Goal: Transaction & Acquisition: Obtain resource

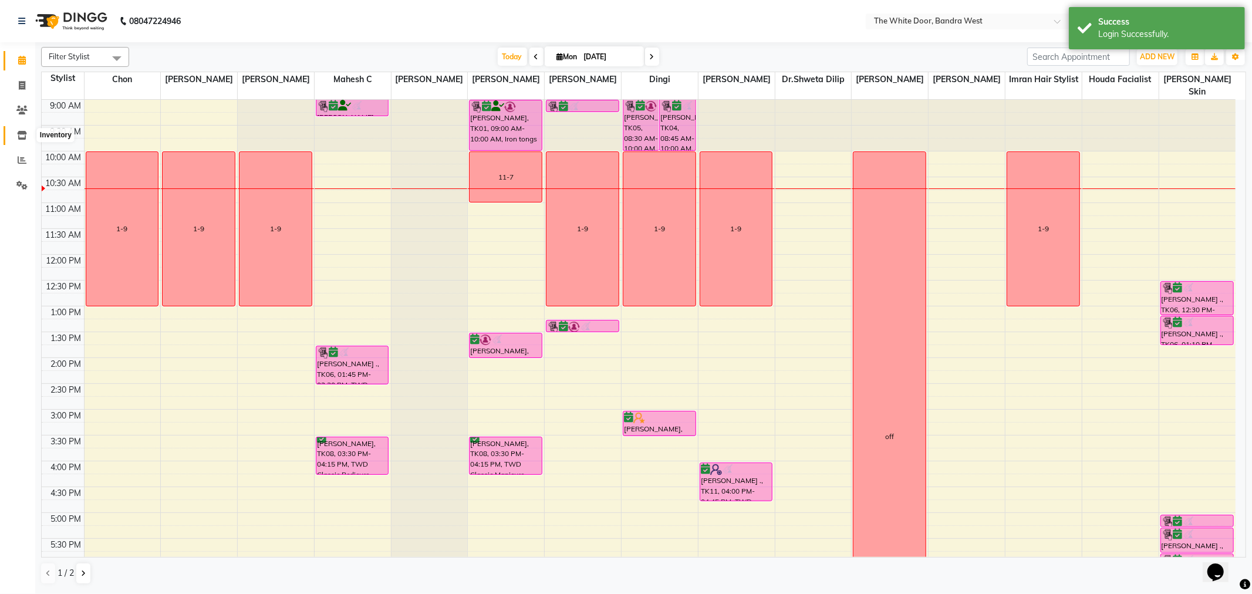
click at [26, 133] on span at bounding box center [22, 135] width 21 height 13
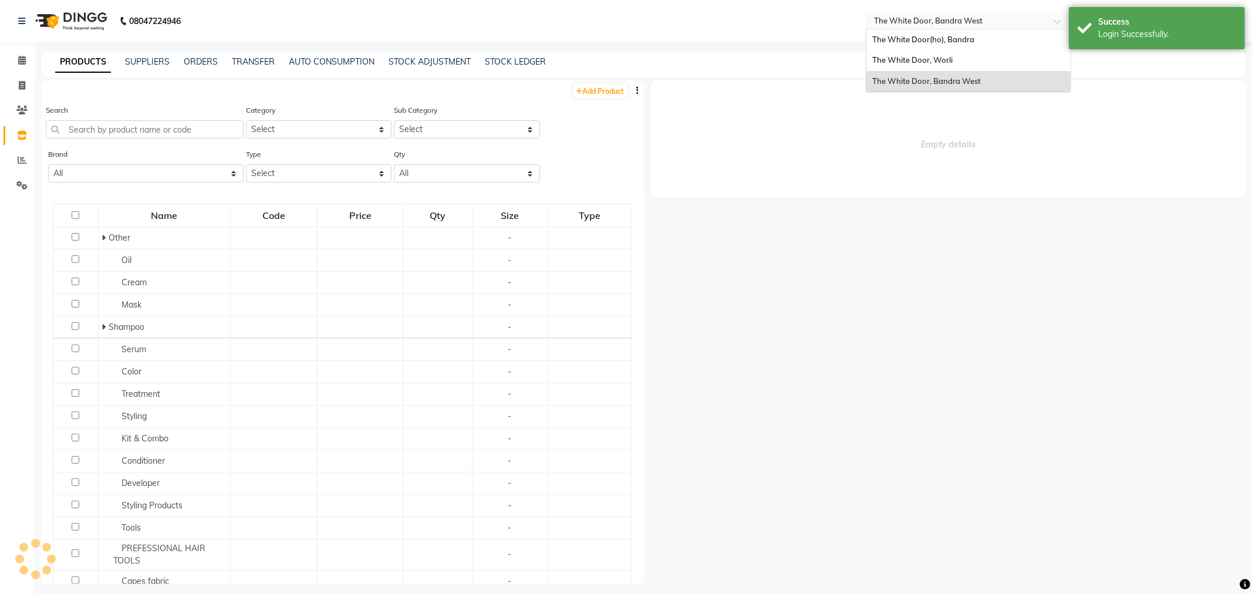
click at [882, 23] on input "text" at bounding box center [956, 22] width 170 height 12
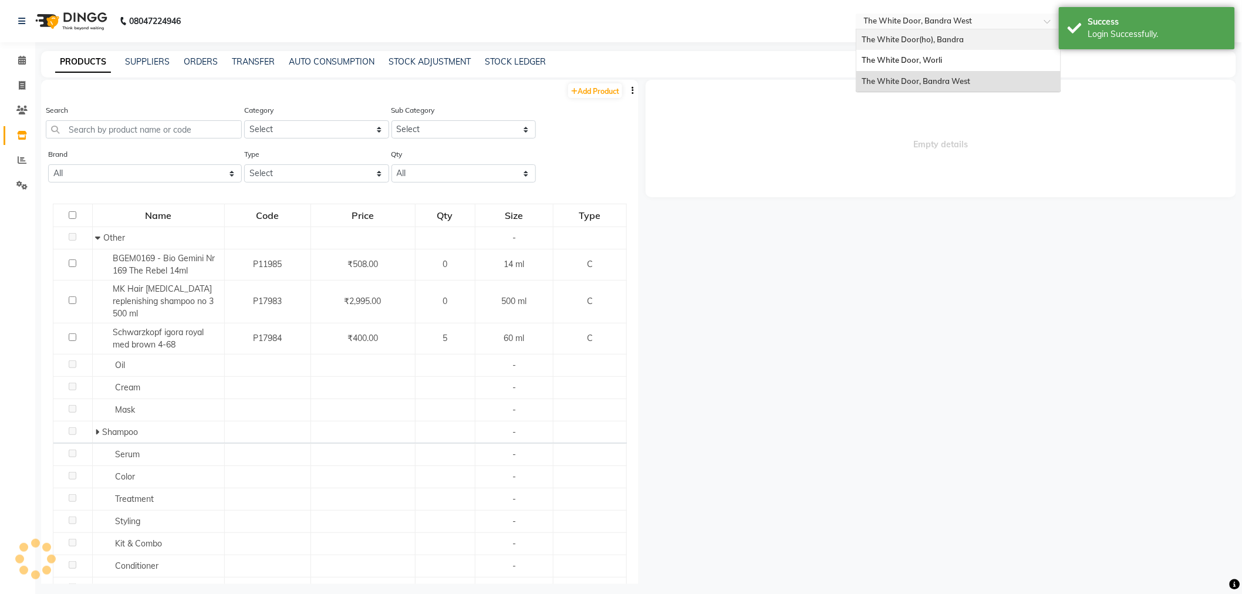
click at [888, 32] on div "The White Door(ho), Bandra" at bounding box center [958, 39] width 204 height 21
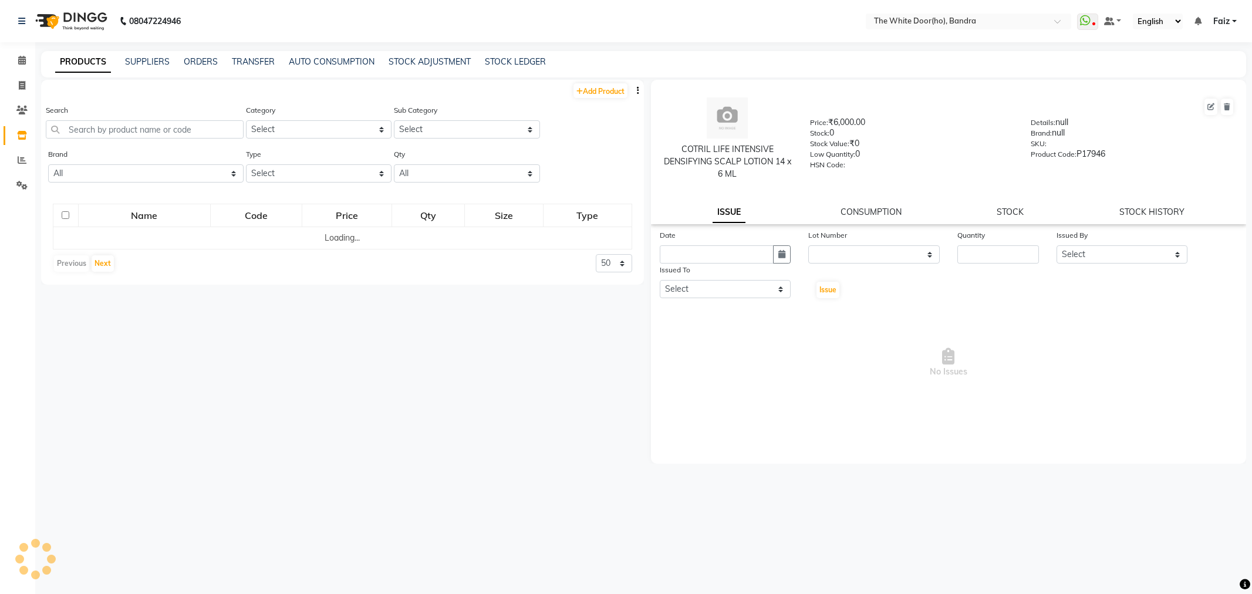
select select
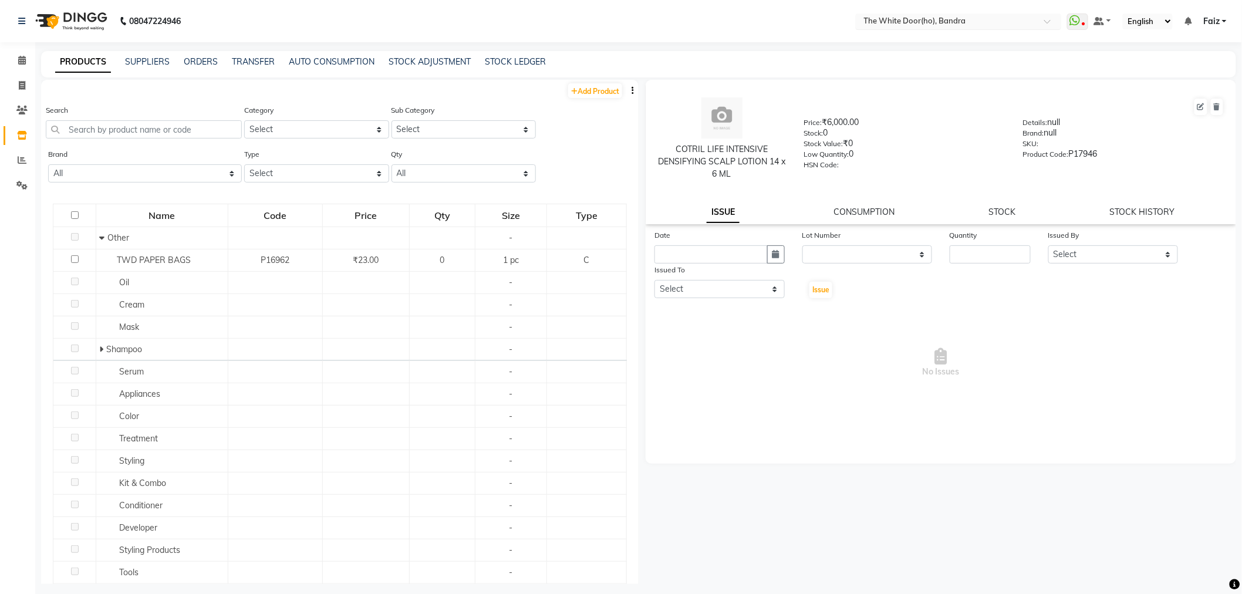
click at [957, 18] on input "text" at bounding box center [946, 22] width 170 height 12
click at [934, 80] on span "The White Door, Bandra West" at bounding box center [916, 80] width 109 height 9
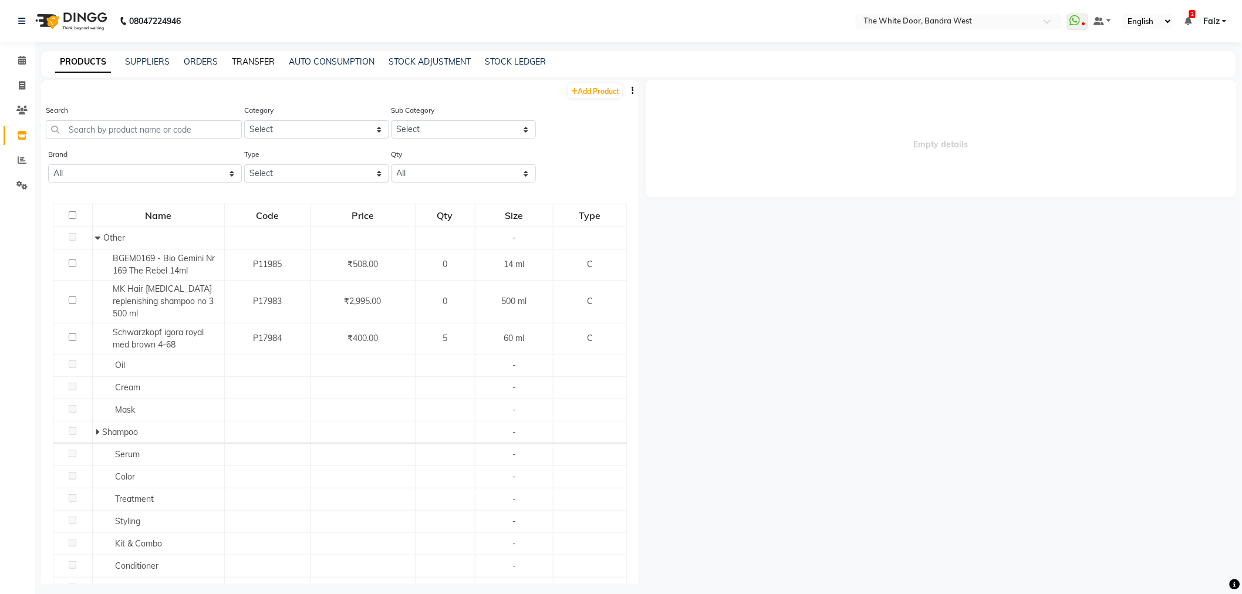
click at [248, 61] on link "TRANSFER" at bounding box center [253, 61] width 43 height 11
select select "sender"
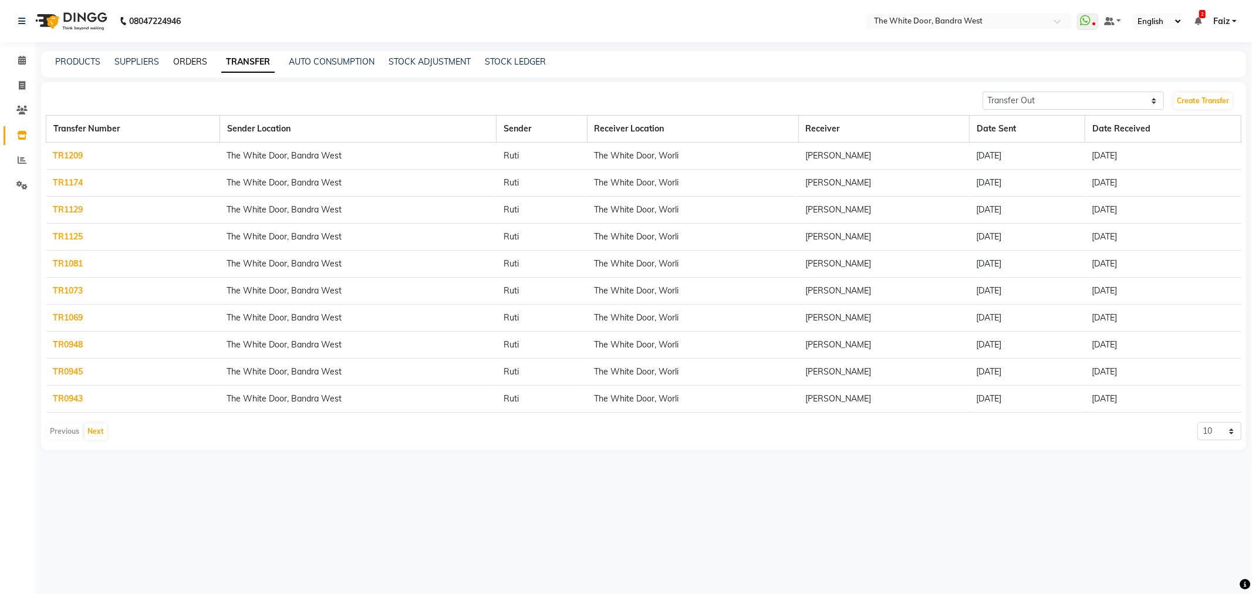
click at [204, 60] on link "ORDERS" at bounding box center [190, 61] width 34 height 11
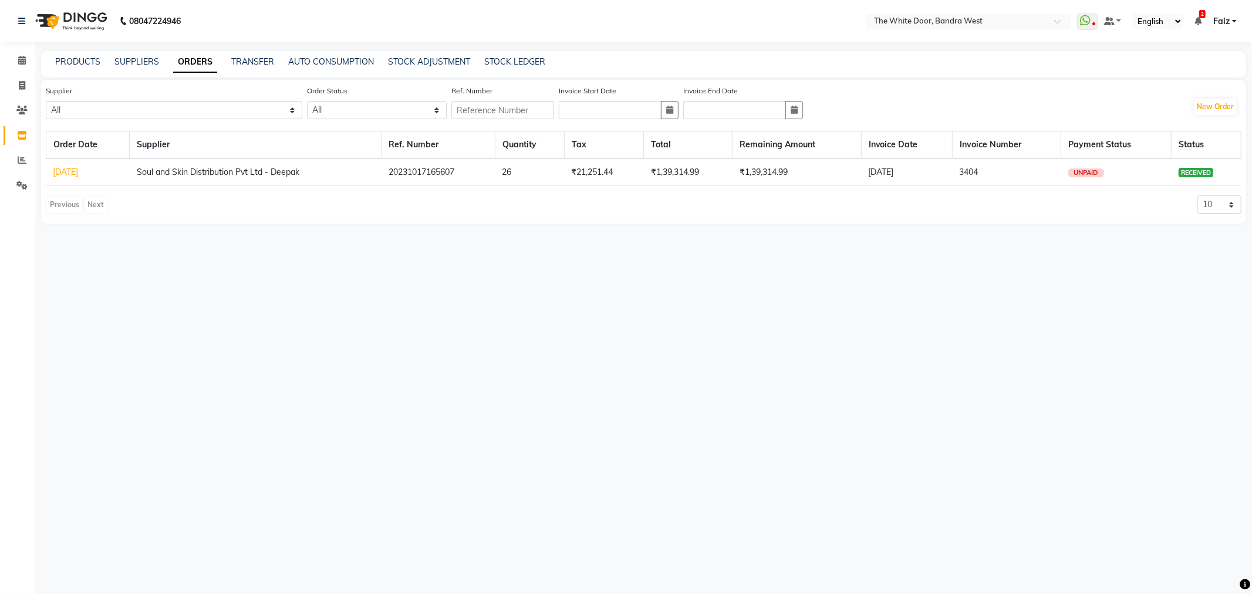
click at [153, 70] on div "PRODUCTS SUPPLIERS ORDERS TRANSFER AUTO CONSUMPTION STOCK ADJUSTMENT STOCK LEDG…" at bounding box center [643, 64] width 1205 height 26
click at [142, 63] on link "SUPPLIERS" at bounding box center [136, 61] width 45 height 11
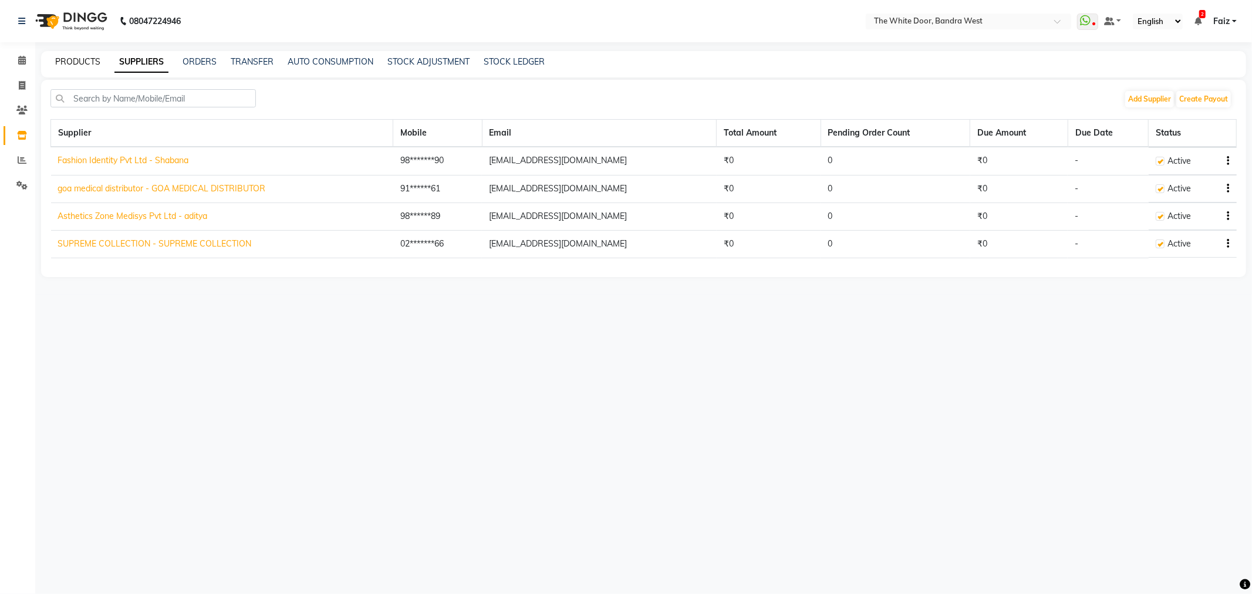
click at [99, 66] on link "PRODUCTS" at bounding box center [77, 61] width 45 height 11
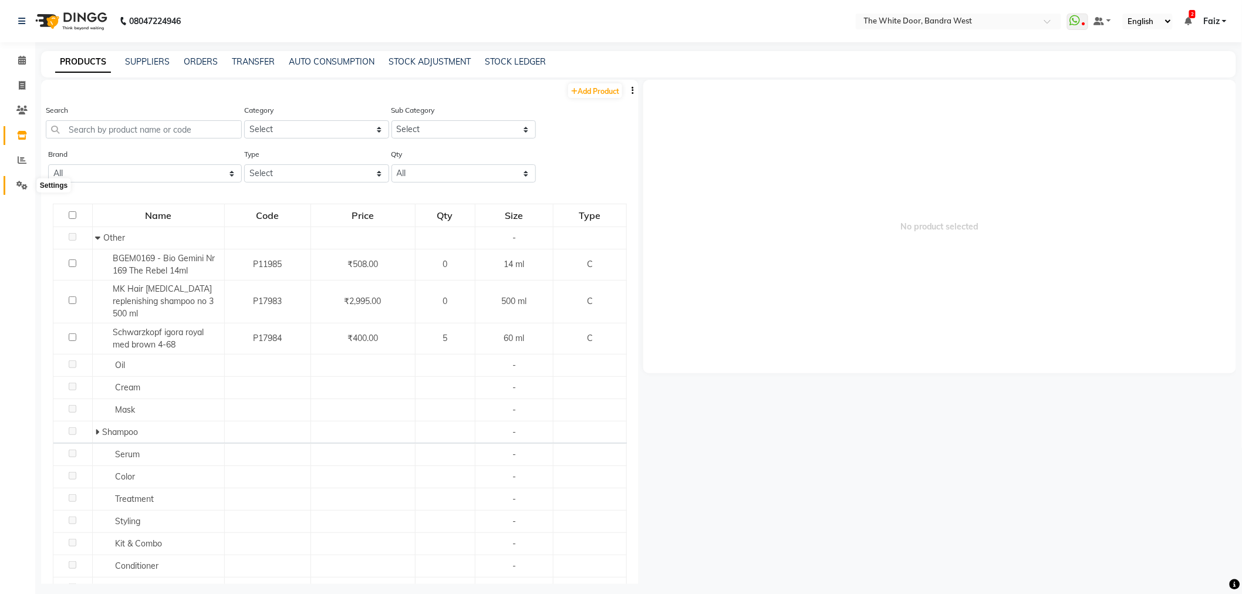
click at [21, 187] on icon at bounding box center [21, 185] width 11 height 9
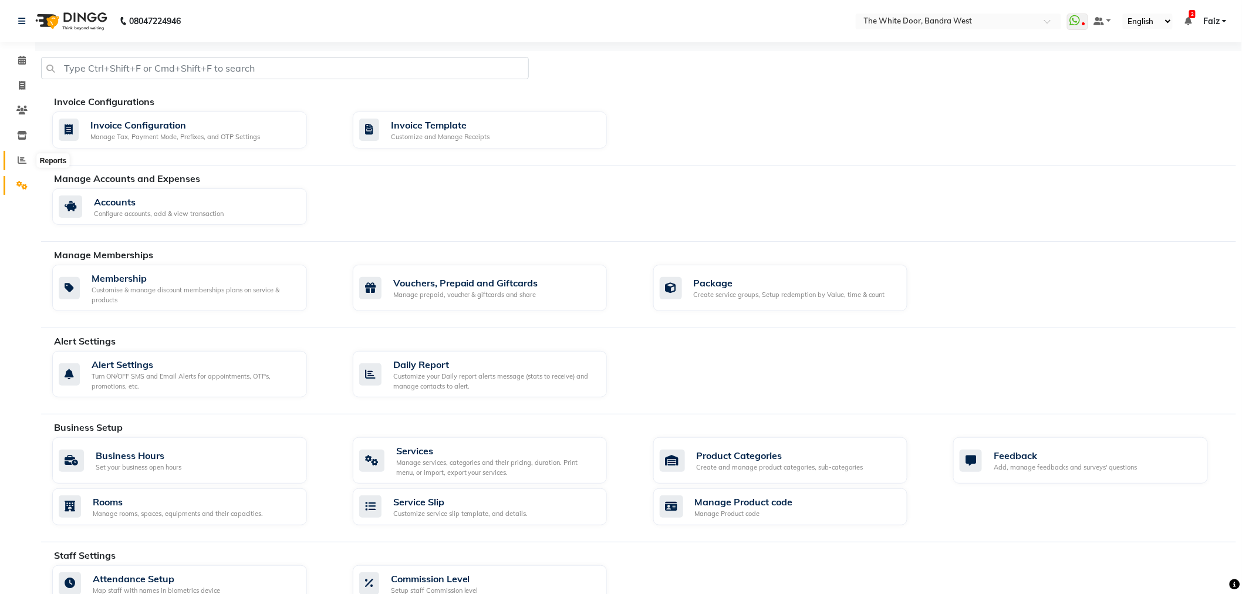
click at [18, 156] on icon at bounding box center [22, 159] width 9 height 9
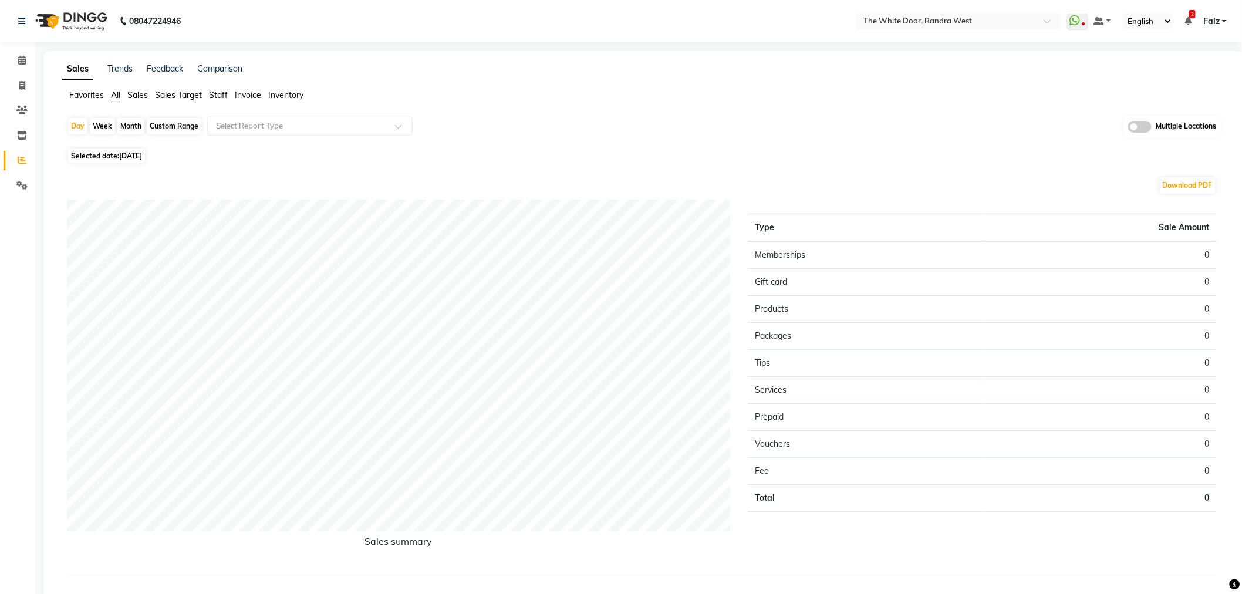
click at [144, 98] on span "Sales" at bounding box center [137, 95] width 21 height 11
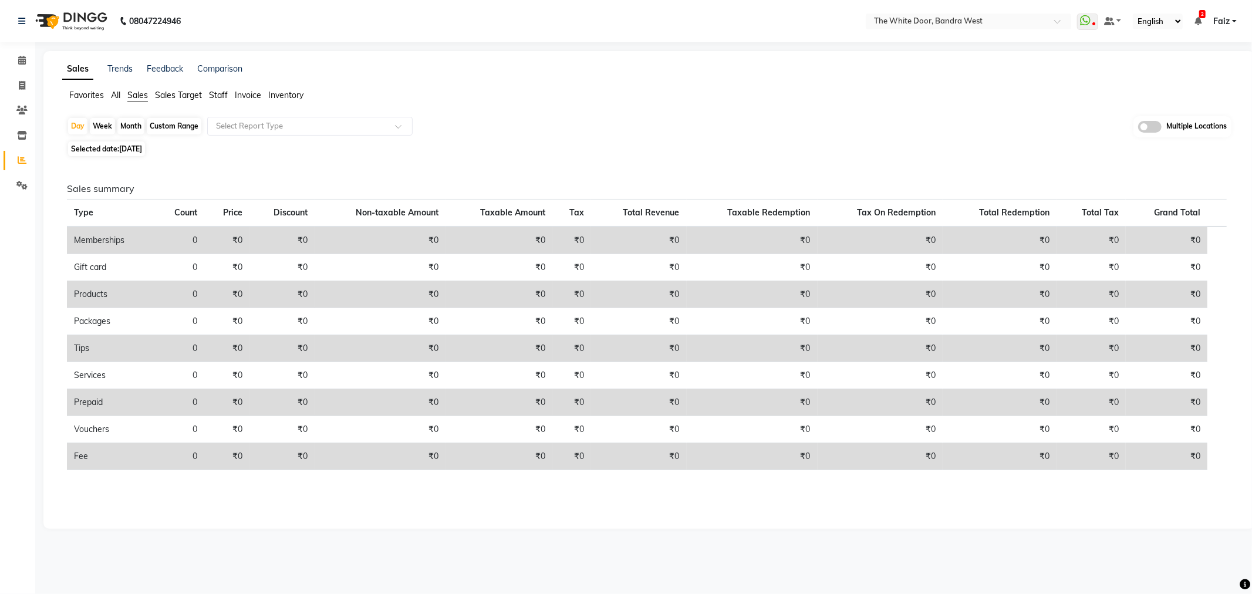
click at [127, 127] on div "Month" at bounding box center [130, 126] width 27 height 16
select select "9"
select select "2025"
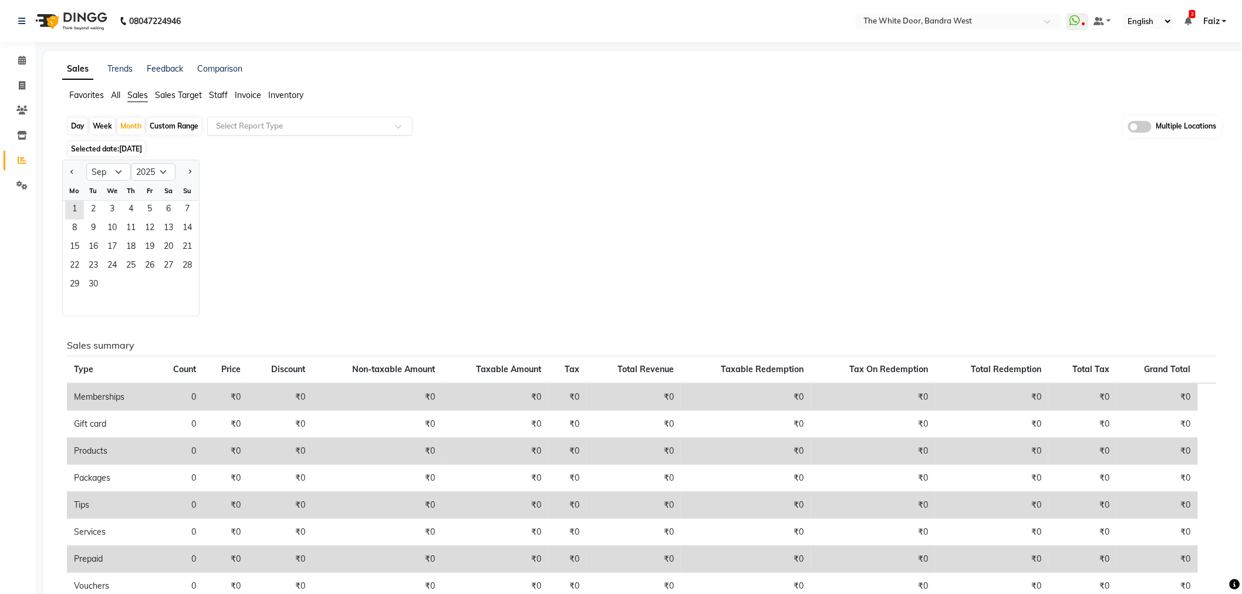
click at [308, 130] on input "text" at bounding box center [298, 126] width 169 height 12
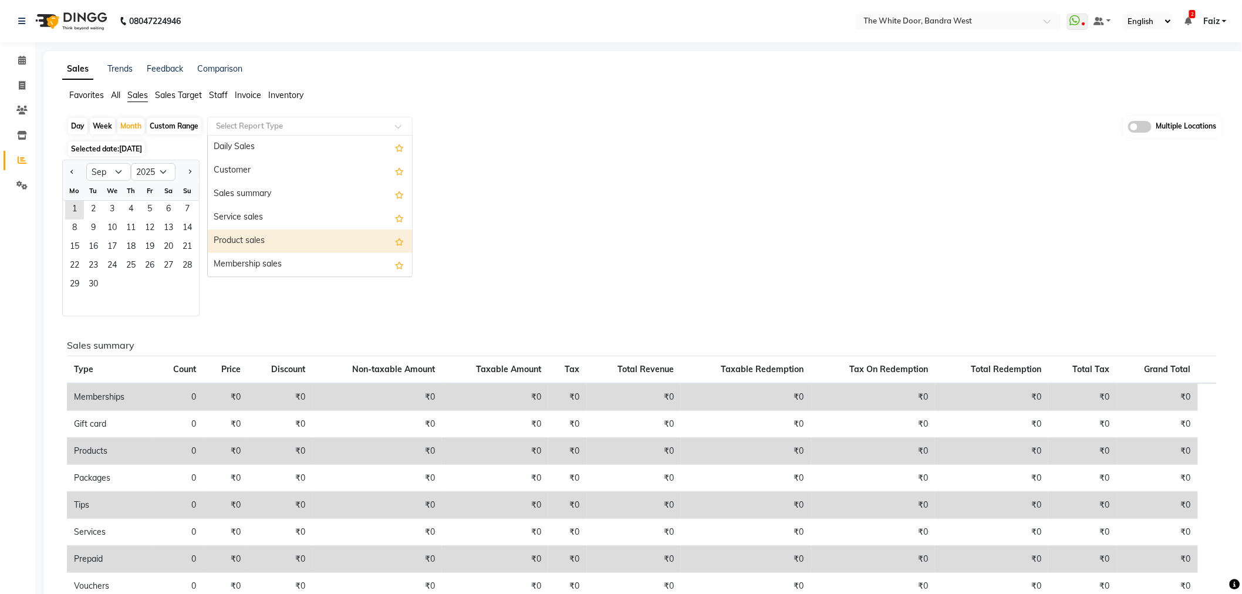
click at [294, 235] on div "Product sales" at bounding box center [310, 240] width 204 height 23
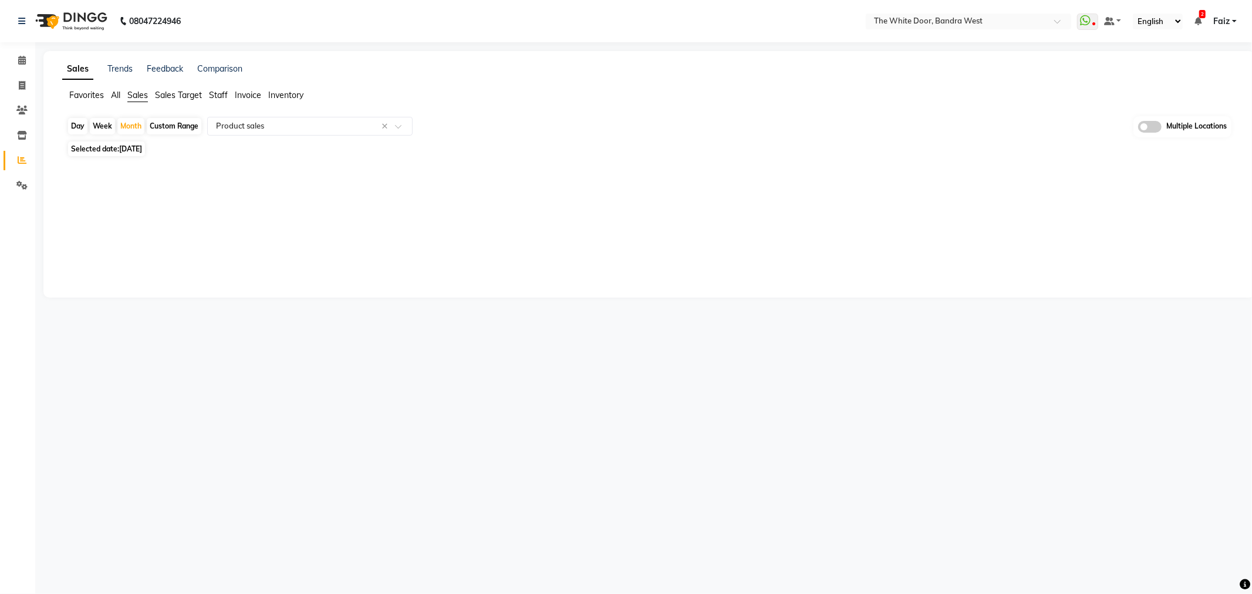
click at [176, 131] on div "Custom Range" at bounding box center [174, 126] width 55 height 16
select select "9"
select select "2025"
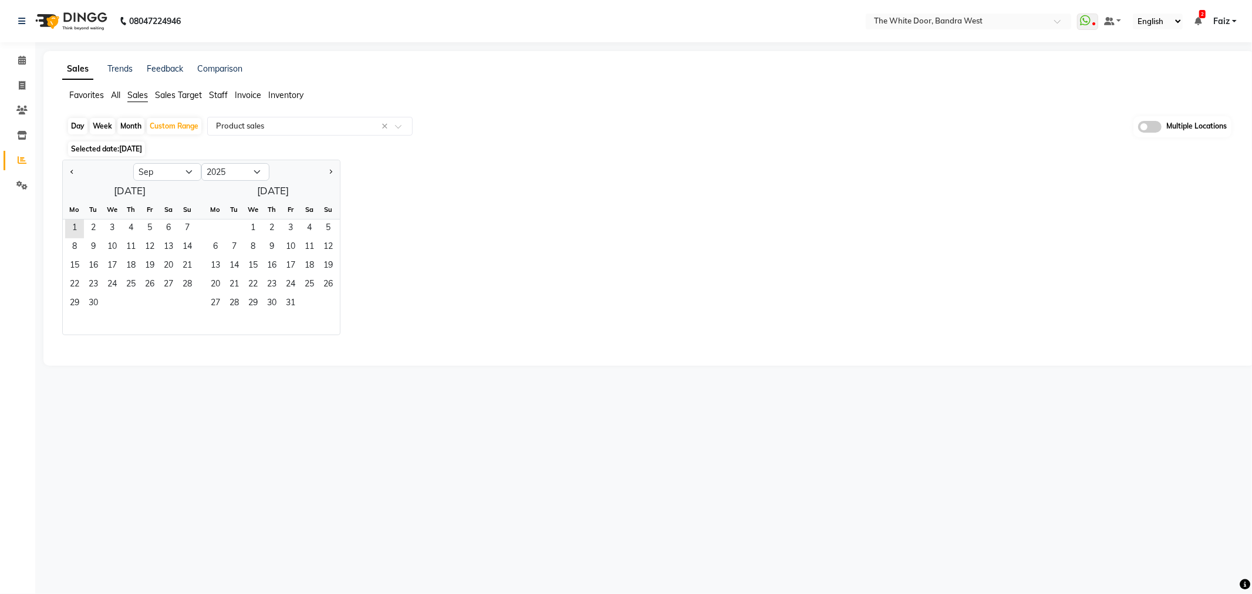
click at [134, 124] on div "Month" at bounding box center [130, 126] width 27 height 16
select select "9"
select select "2025"
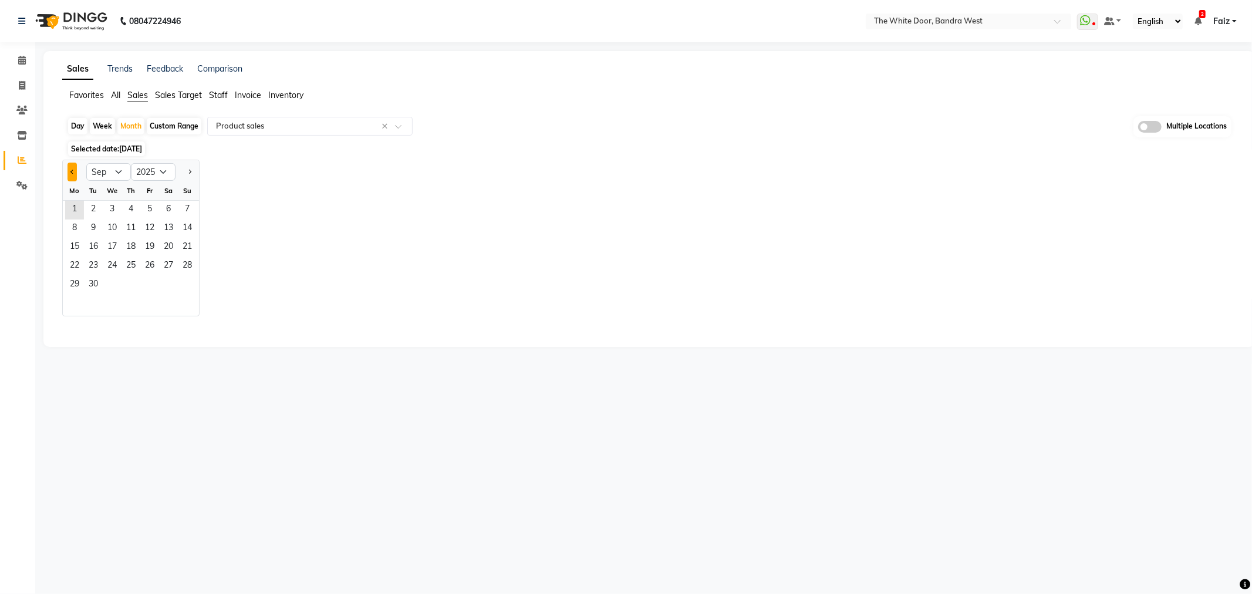
click at [73, 171] on span "Previous month" at bounding box center [72, 171] width 4 height 4
select select "8"
click at [147, 208] on span "1" at bounding box center [149, 210] width 19 height 19
select select "full_report"
select select "csv"
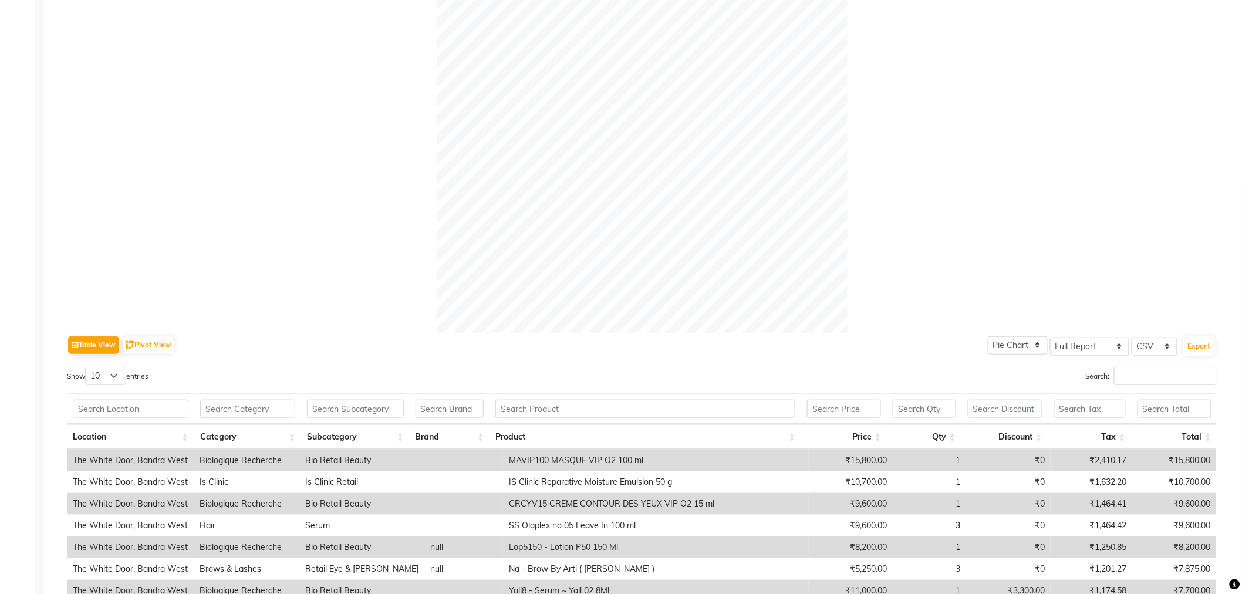
scroll to position [391, 0]
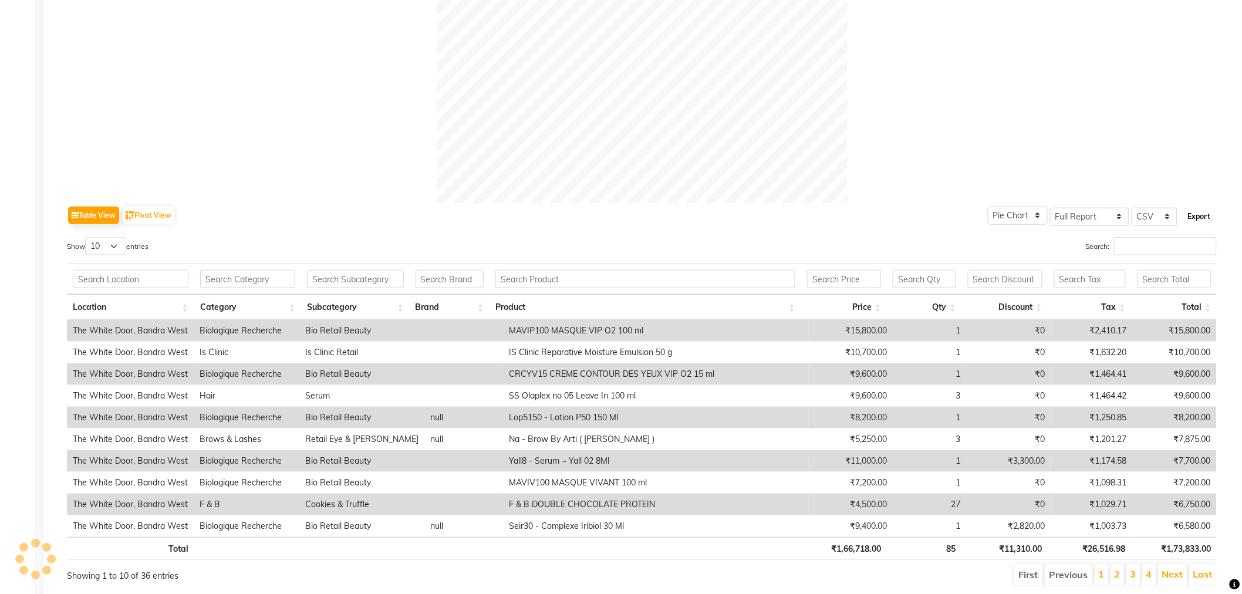
click at [1199, 222] on button "Export" at bounding box center [1199, 217] width 32 height 20
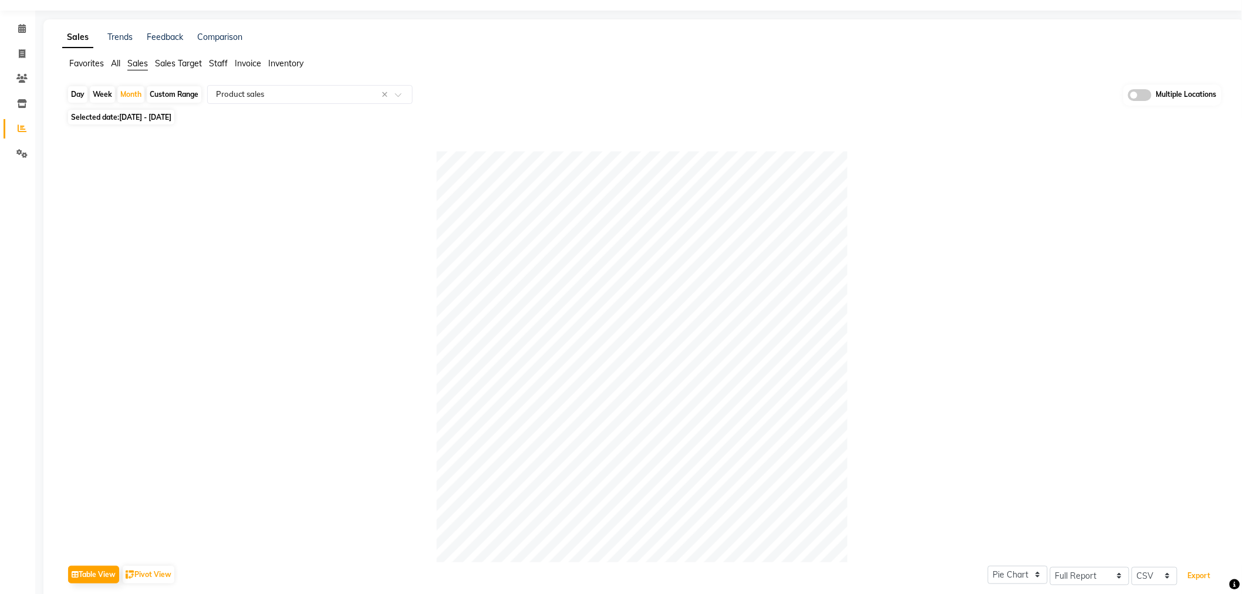
scroll to position [0, 0]
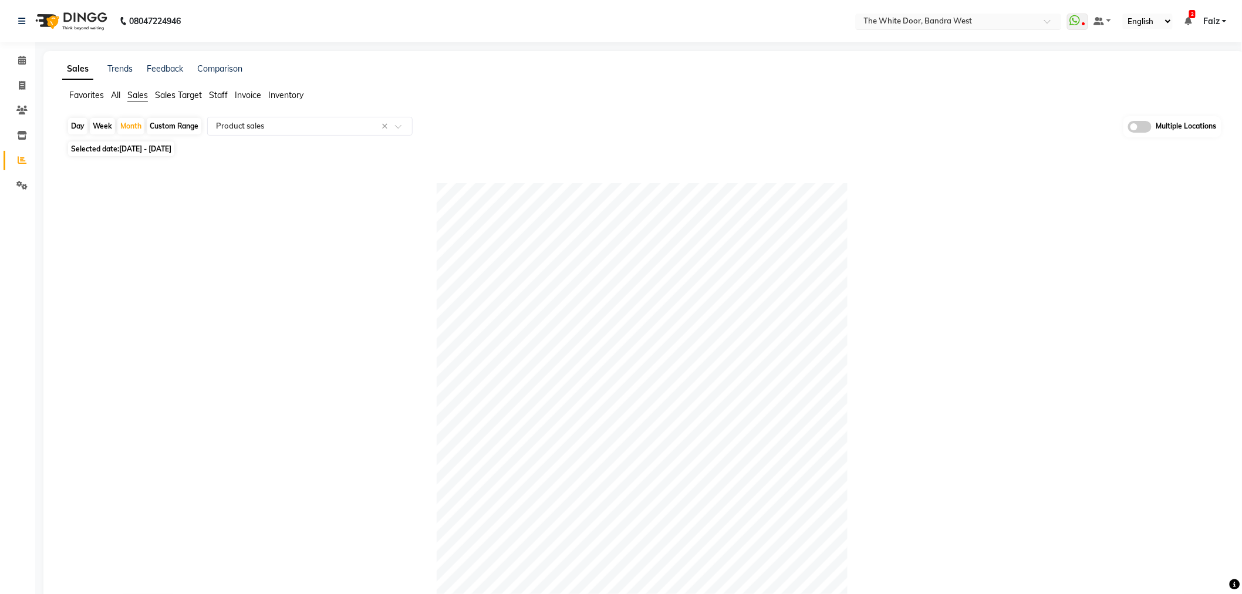
click at [875, 15] on div "× The White Door, Bandra West" at bounding box center [918, 21] width 109 height 12
click at [877, 59] on span "The White Door, Worli" at bounding box center [902, 59] width 80 height 9
click at [143, 97] on span "Sales" at bounding box center [137, 95] width 21 height 11
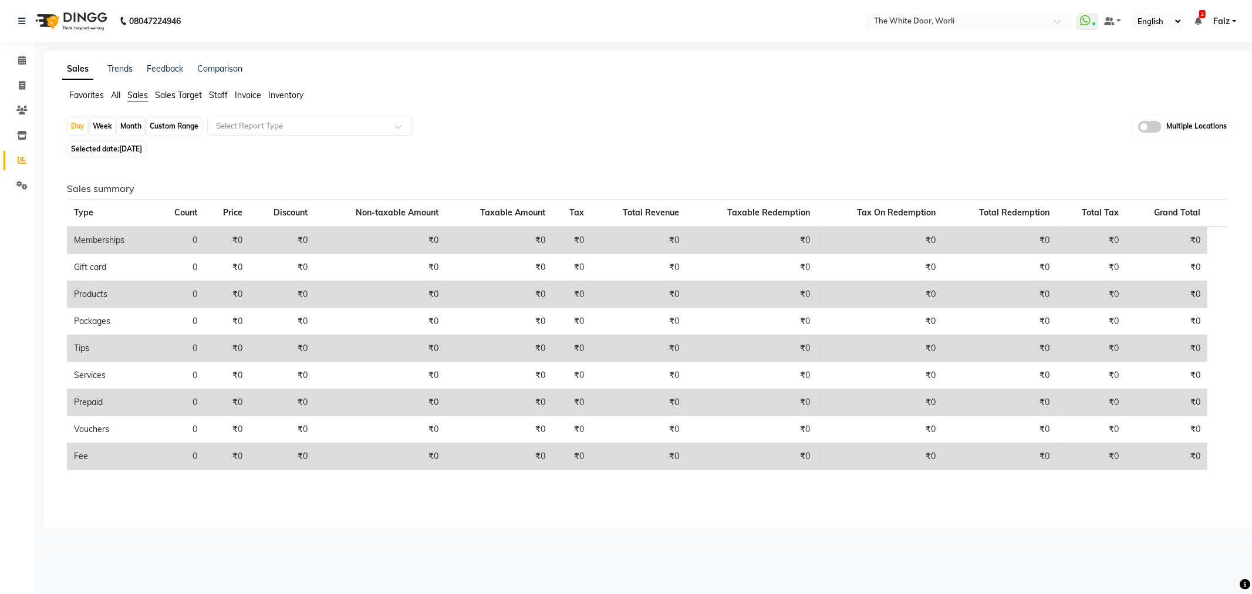
click at [134, 131] on div "Month" at bounding box center [130, 126] width 27 height 16
select select "9"
select select "2025"
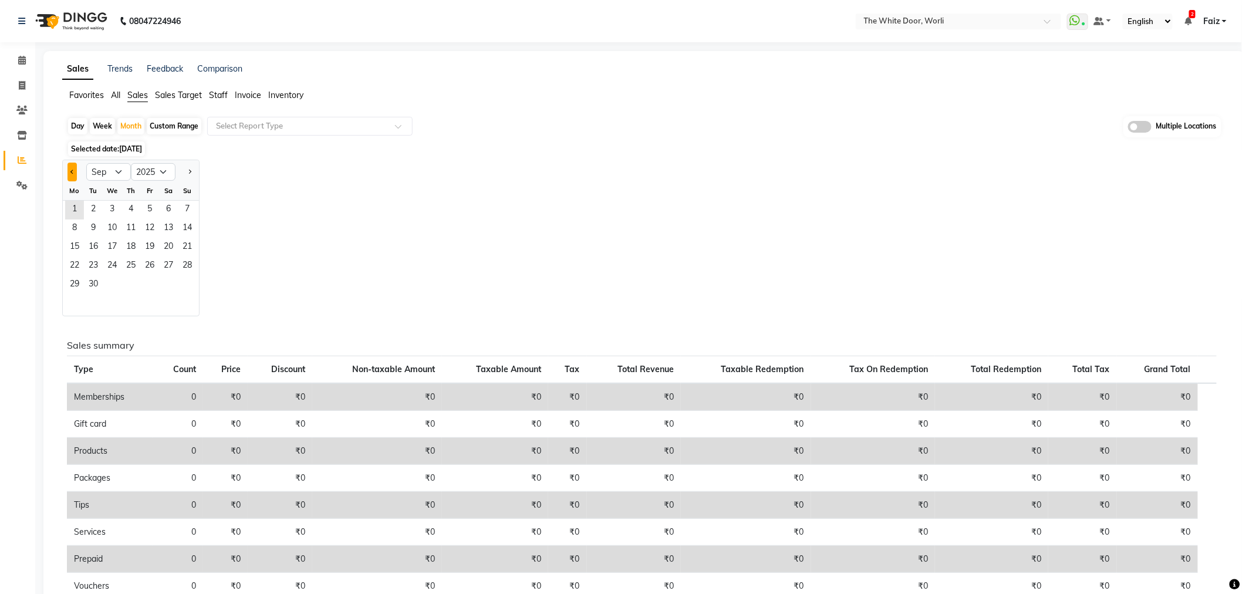
click at [75, 169] on button "Previous month" at bounding box center [71, 172] width 9 height 19
select select "8"
click at [151, 213] on span "1" at bounding box center [149, 210] width 19 height 19
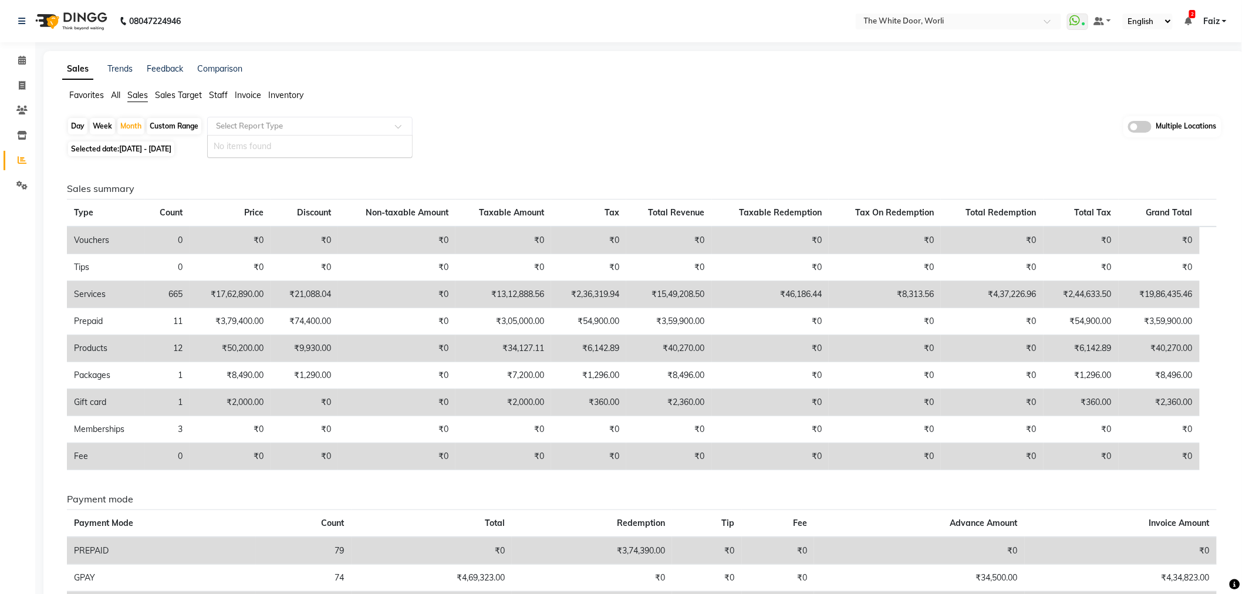
click at [264, 128] on input "text" at bounding box center [298, 126] width 169 height 12
click at [268, 133] on div "Select Report Type" at bounding box center [309, 126] width 205 height 19
click at [269, 127] on input "text" at bounding box center [298, 126] width 169 height 12
click at [278, 182] on div "Sales summary Type Count Price Discount Non-taxable Amount Taxable Amount Tax T…" at bounding box center [642, 487] width 1168 height 654
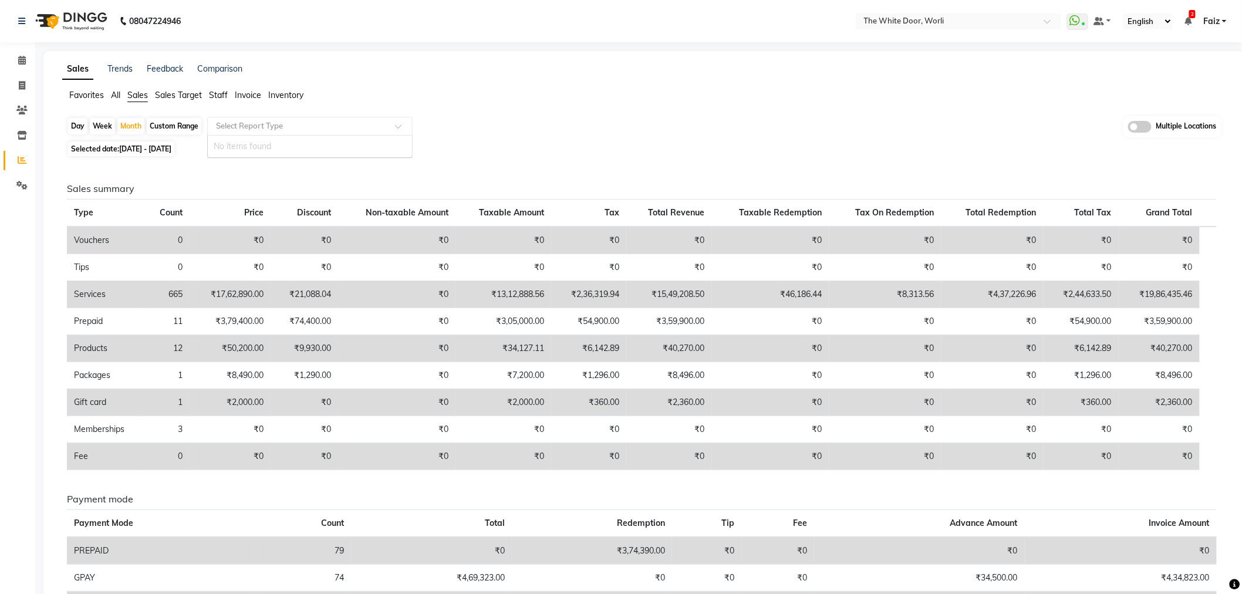
click at [278, 131] on div "Select Report Type" at bounding box center [309, 126] width 205 height 19
click at [245, 175] on div "Sales summary Type Count Price Discount Non-taxable Amount Taxable Amount Tax T…" at bounding box center [642, 487] width 1168 height 654
click at [239, 119] on div "Select Report Type" at bounding box center [309, 126] width 205 height 19
click at [169, 94] on span "Sales Target" at bounding box center [178, 95] width 47 height 11
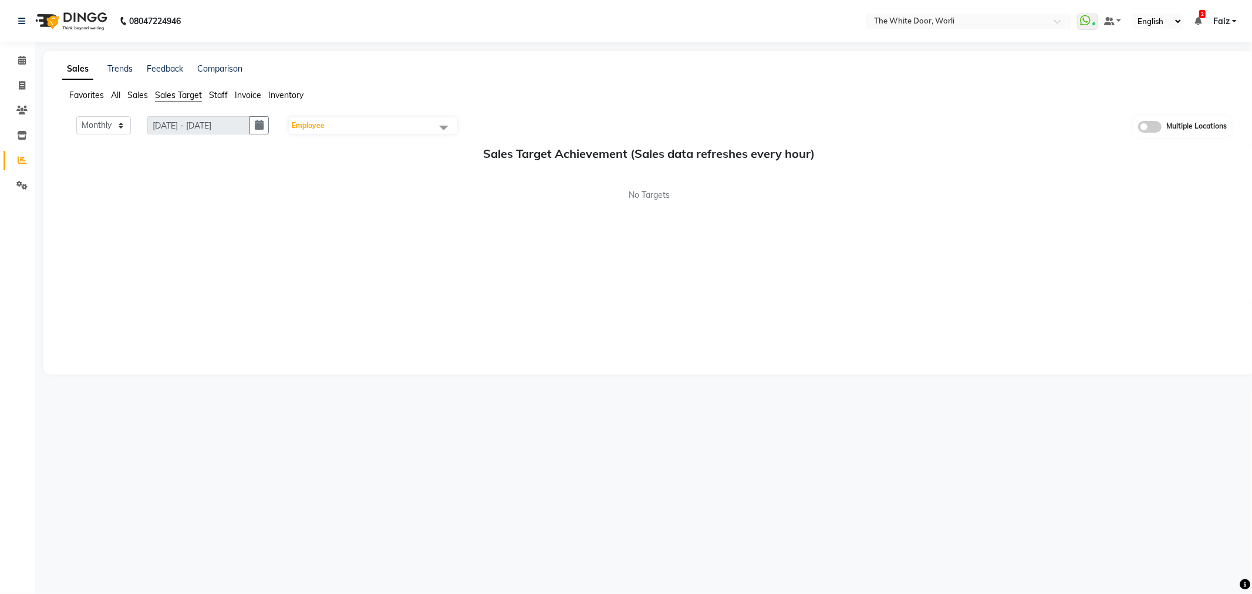
click at [140, 94] on span "Sales" at bounding box center [137, 95] width 21 height 11
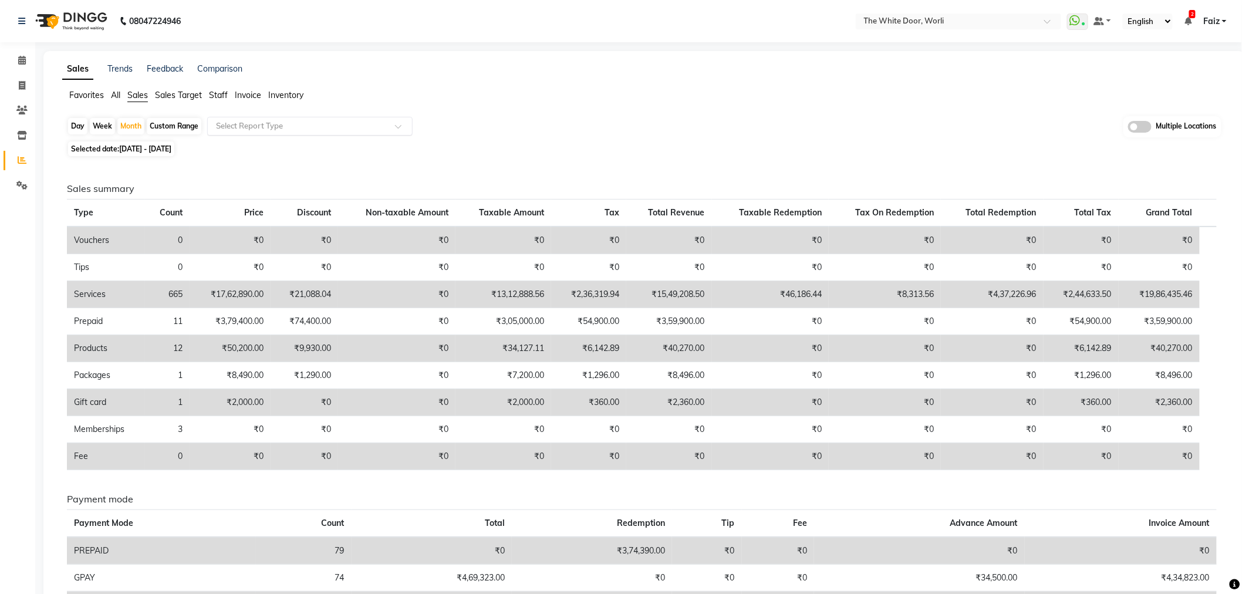
click at [261, 124] on input "text" at bounding box center [298, 126] width 169 height 12
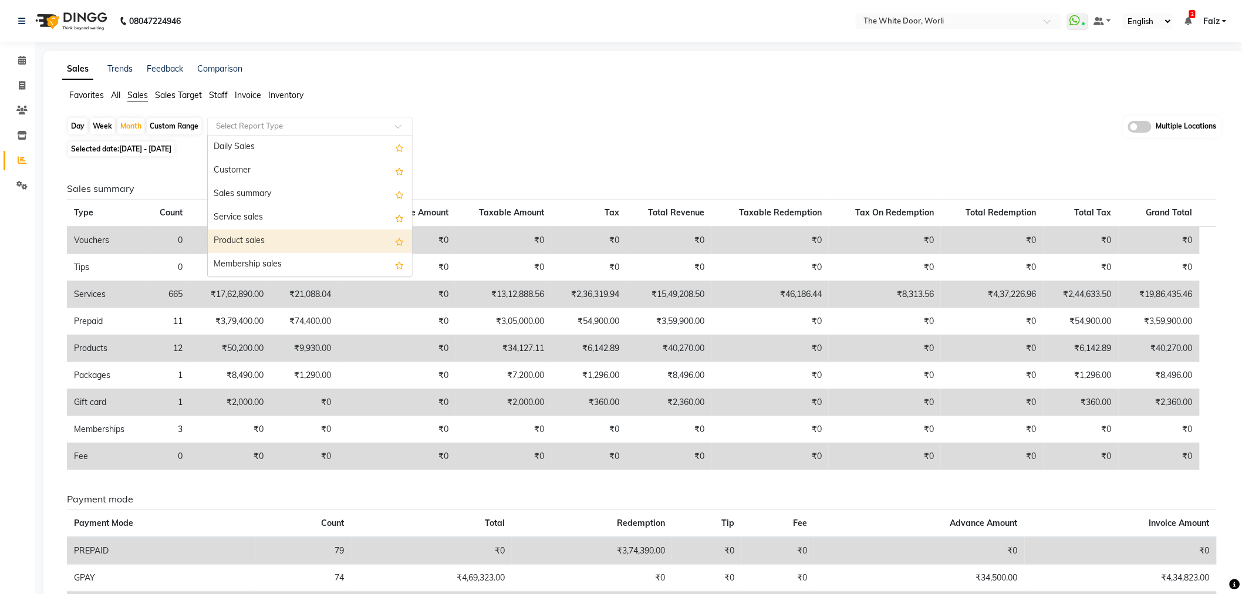
click at [261, 239] on div "Product sales" at bounding box center [310, 240] width 204 height 23
select select "full_report"
select select "csv"
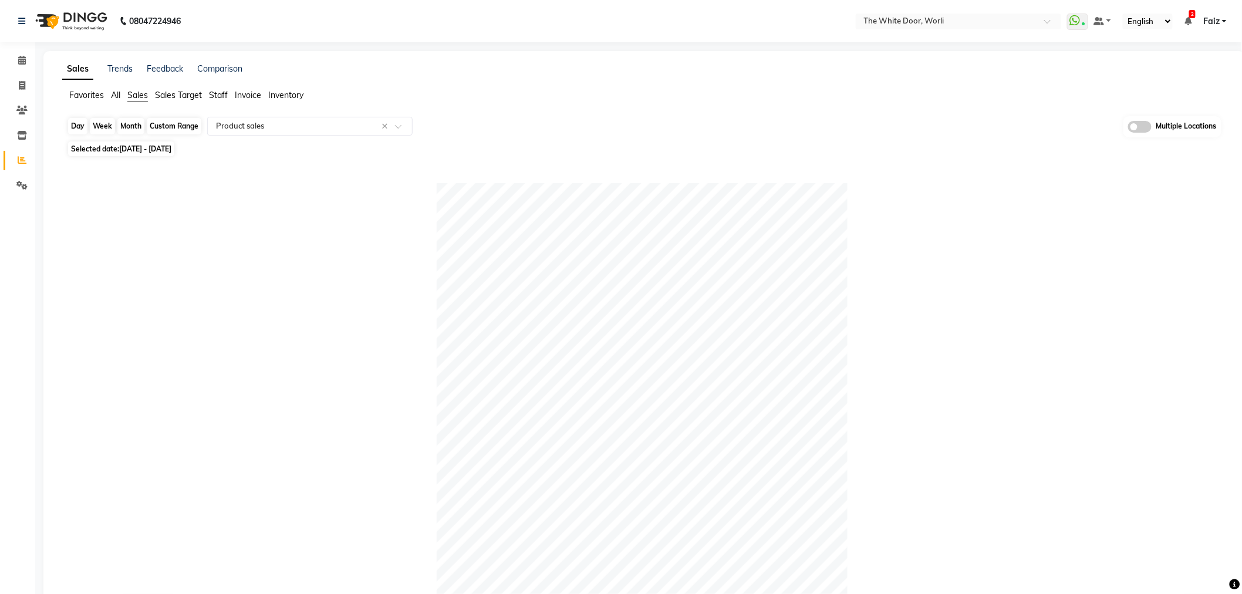
click at [133, 127] on div "Month" at bounding box center [130, 126] width 27 height 16
select select "8"
select select "2025"
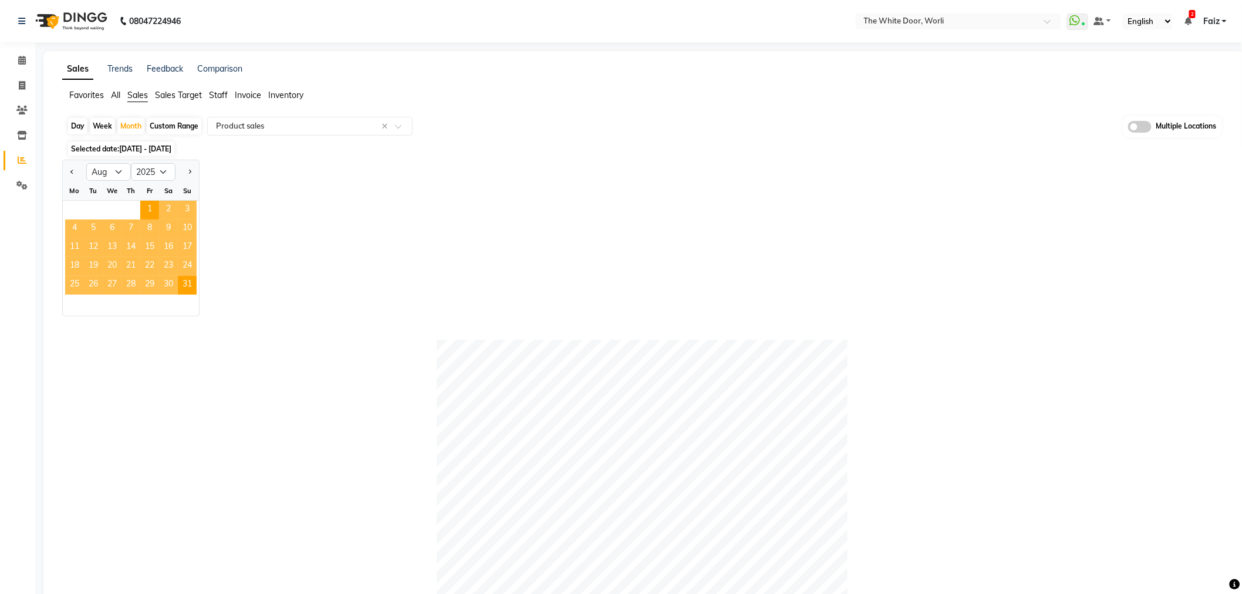
click at [347, 237] on div "Jan Feb Mar Apr May Jun Jul Aug Sep Oct Nov Dec 2015 2016 2017 2018 2019 2020 2…" at bounding box center [643, 238] width 1163 height 157
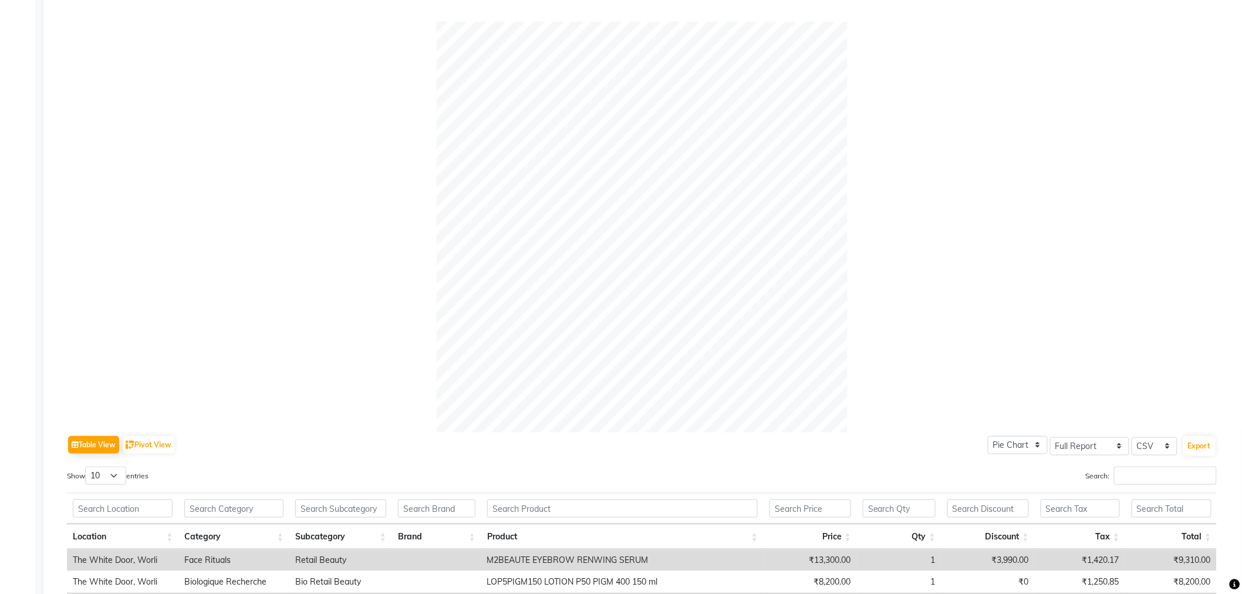
scroll to position [391, 0]
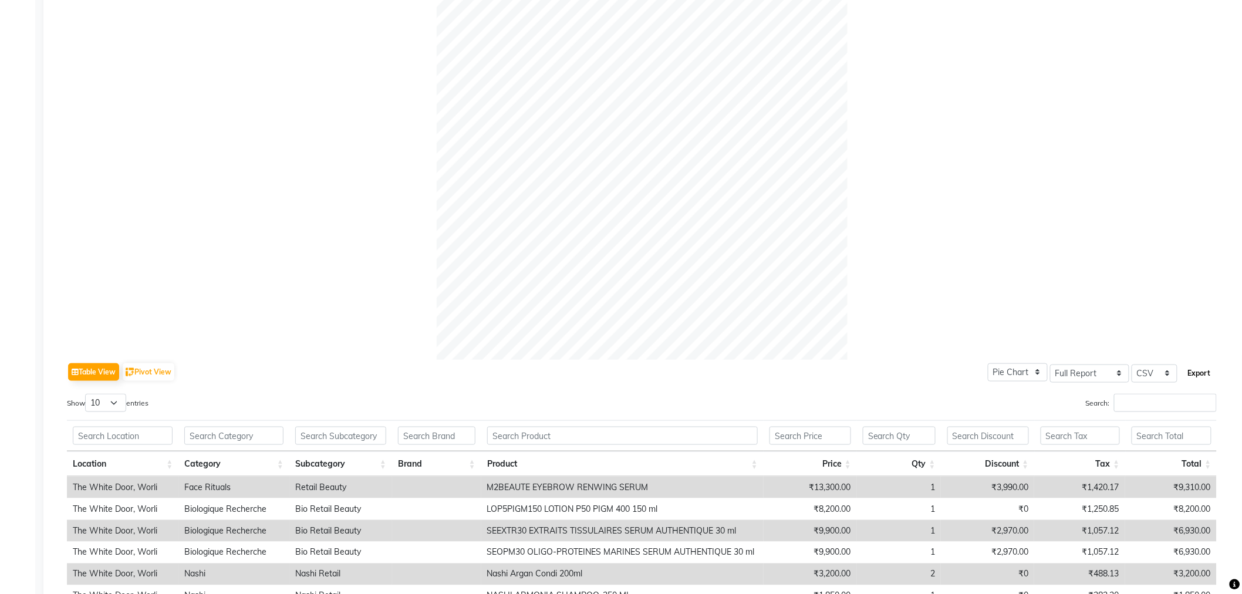
click at [1195, 370] on button "Export" at bounding box center [1199, 373] width 32 height 20
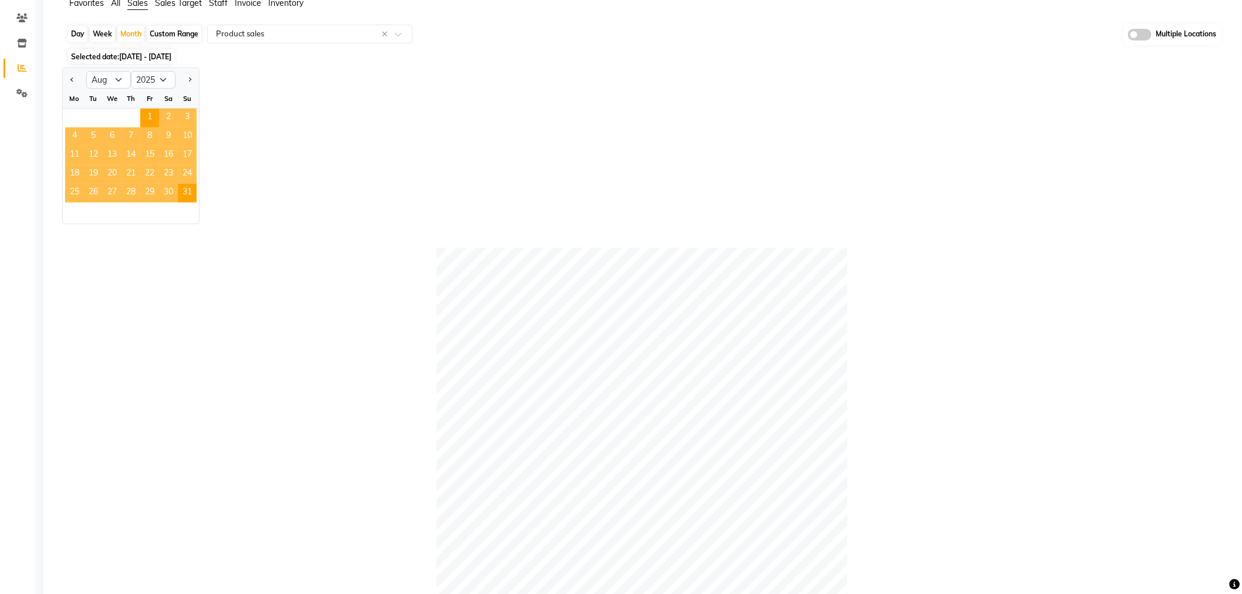
scroll to position [0, 0]
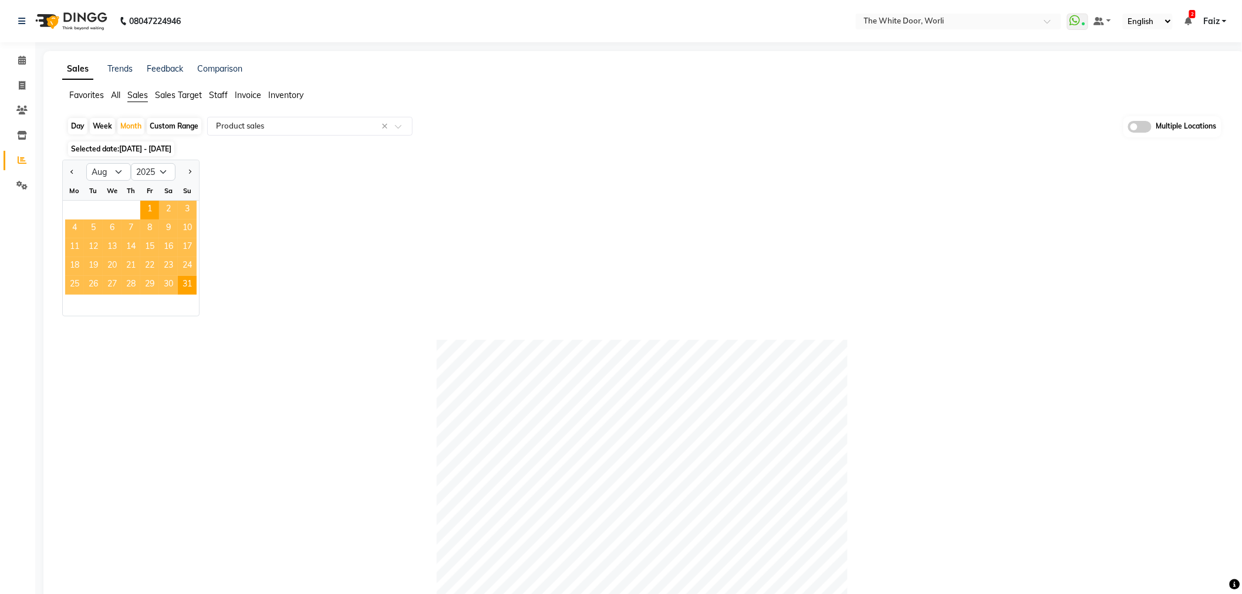
click at [289, 196] on div "Jan Feb Mar Apr May Jun Jul Aug Sep Oct Nov Dec 2015 2016 2017 2018 2019 2020 2…" at bounding box center [643, 238] width 1163 height 157
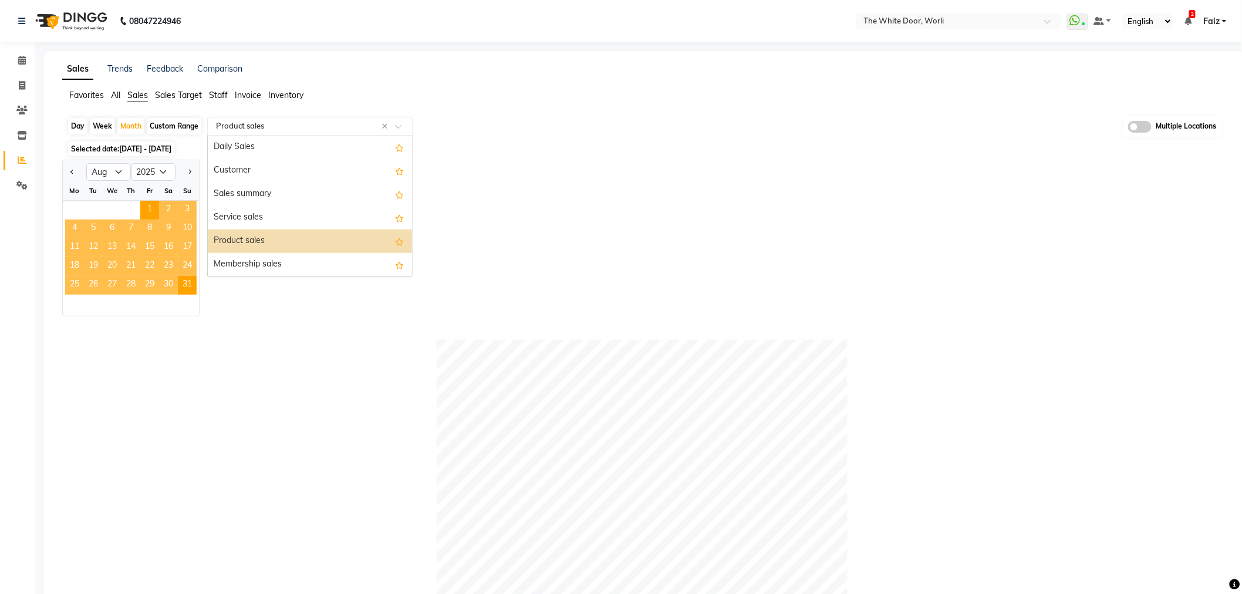
click at [284, 127] on input "text" at bounding box center [298, 126] width 169 height 12
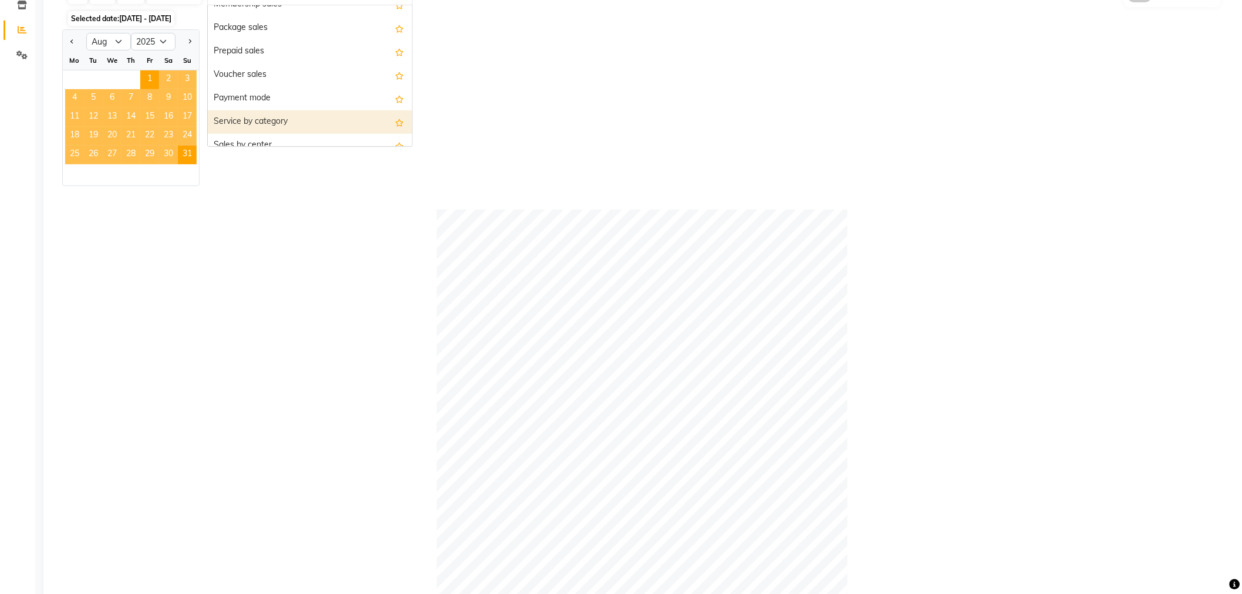
scroll to position [130, 0]
click at [282, 118] on div "Service by category" at bounding box center [310, 121] width 204 height 23
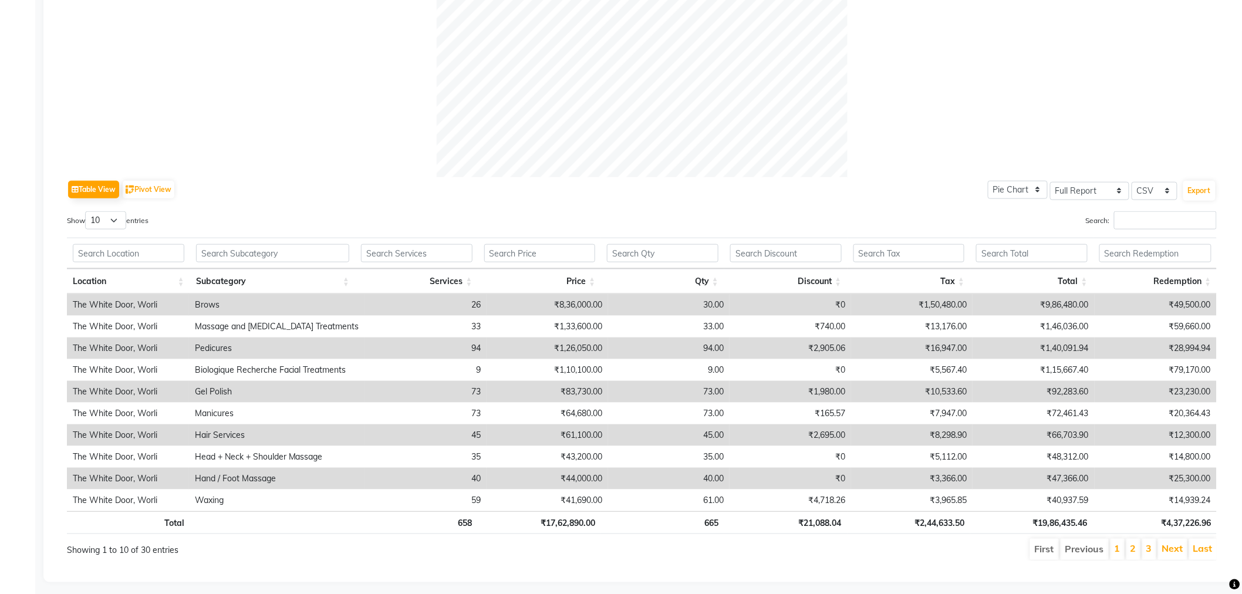
scroll to position [432, 0]
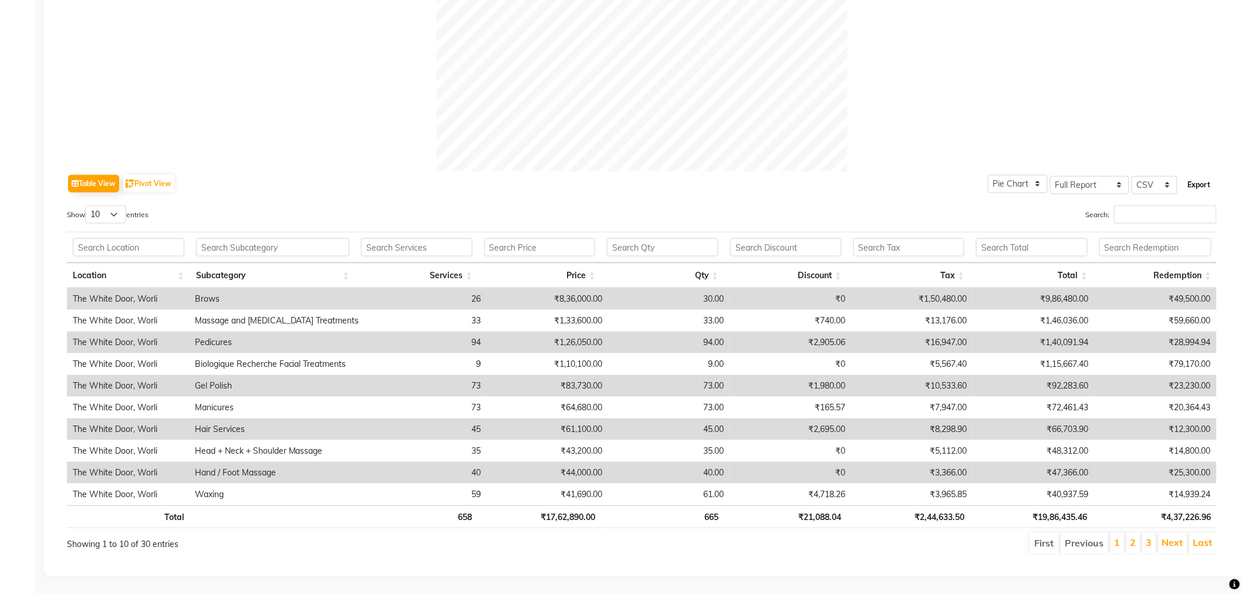
click at [1200, 177] on button "Export" at bounding box center [1199, 185] width 32 height 20
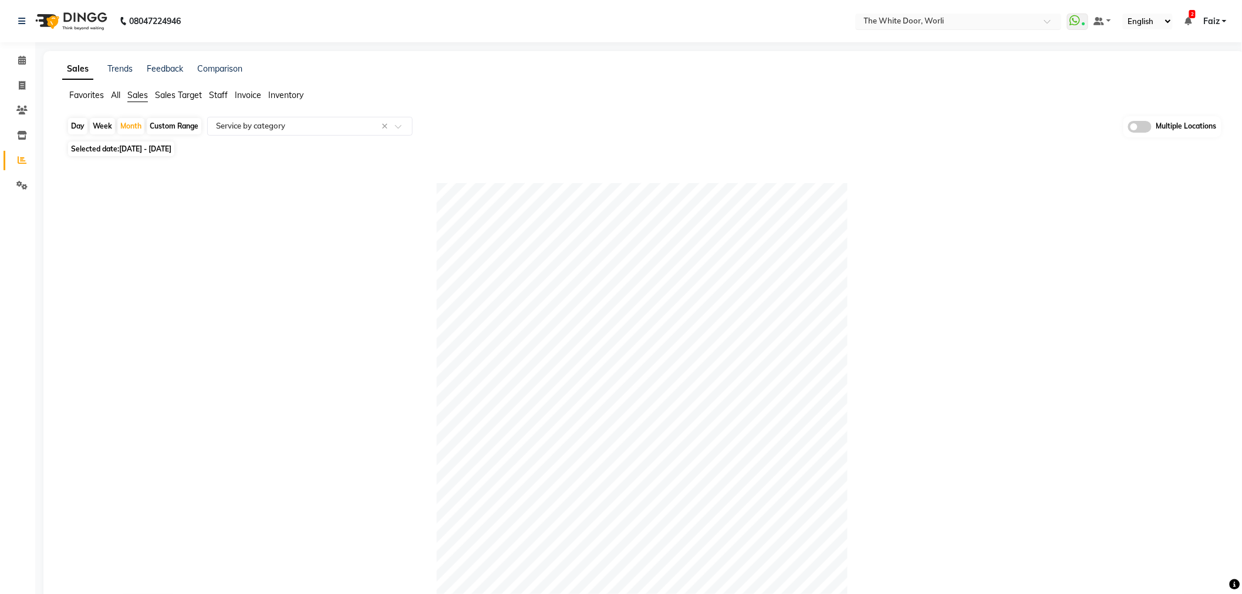
click at [925, 26] on input "text" at bounding box center [946, 22] width 170 height 12
click at [918, 80] on span "The White Door, Bandra West" at bounding box center [916, 80] width 109 height 9
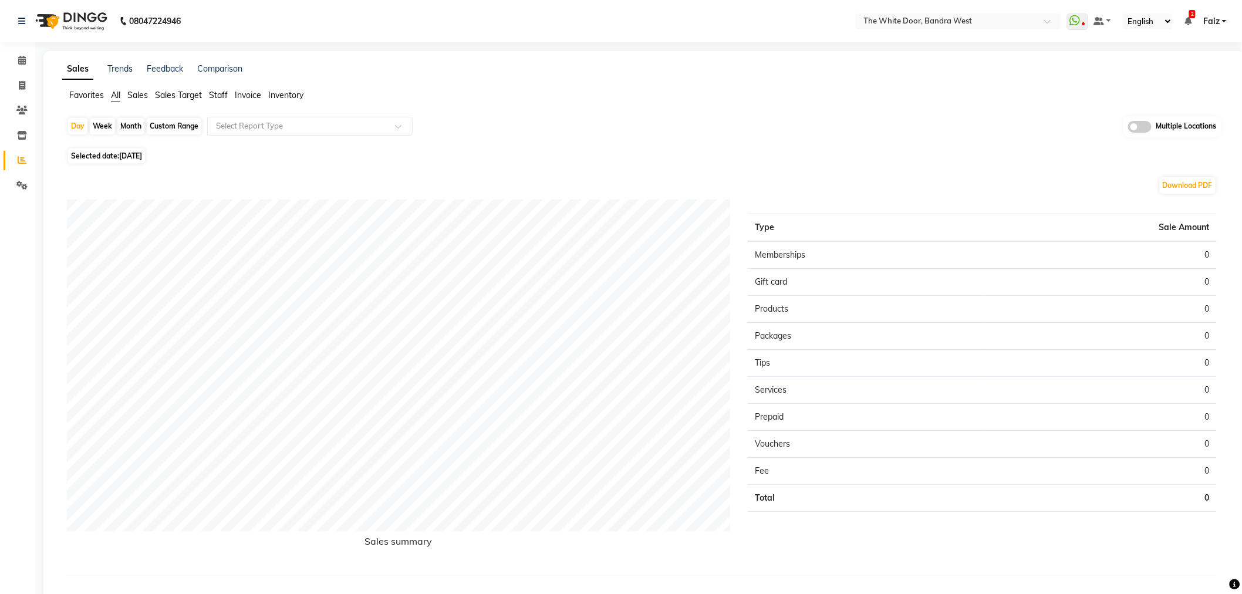
click at [136, 95] on span "Sales" at bounding box center [137, 95] width 21 height 11
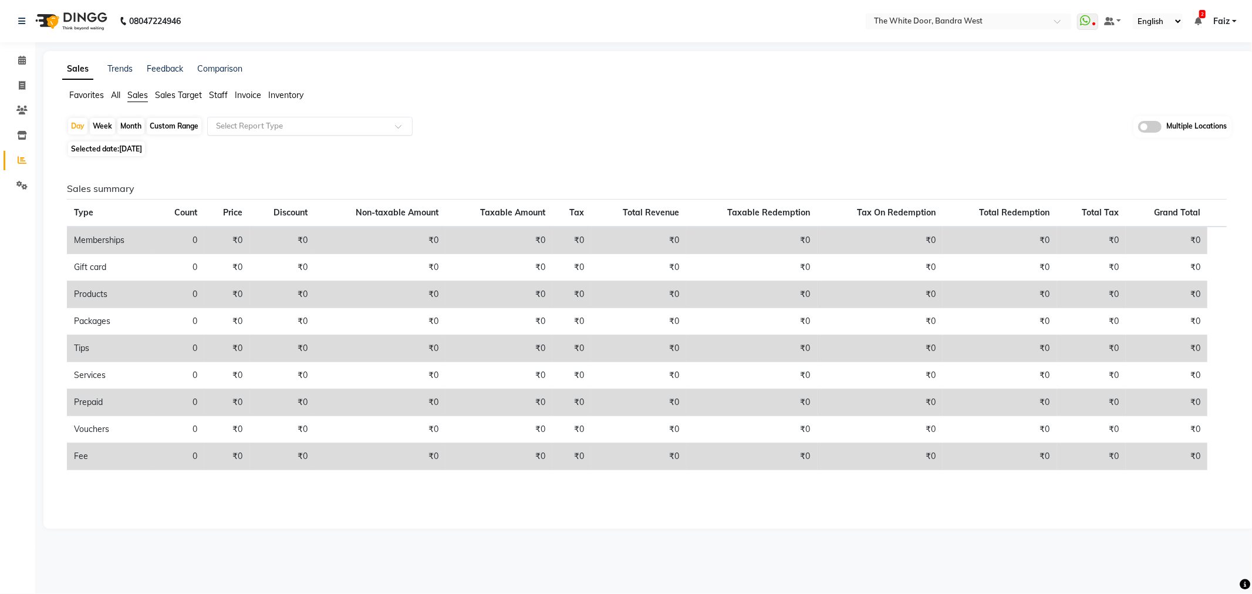
click at [265, 121] on input "text" at bounding box center [298, 126] width 169 height 12
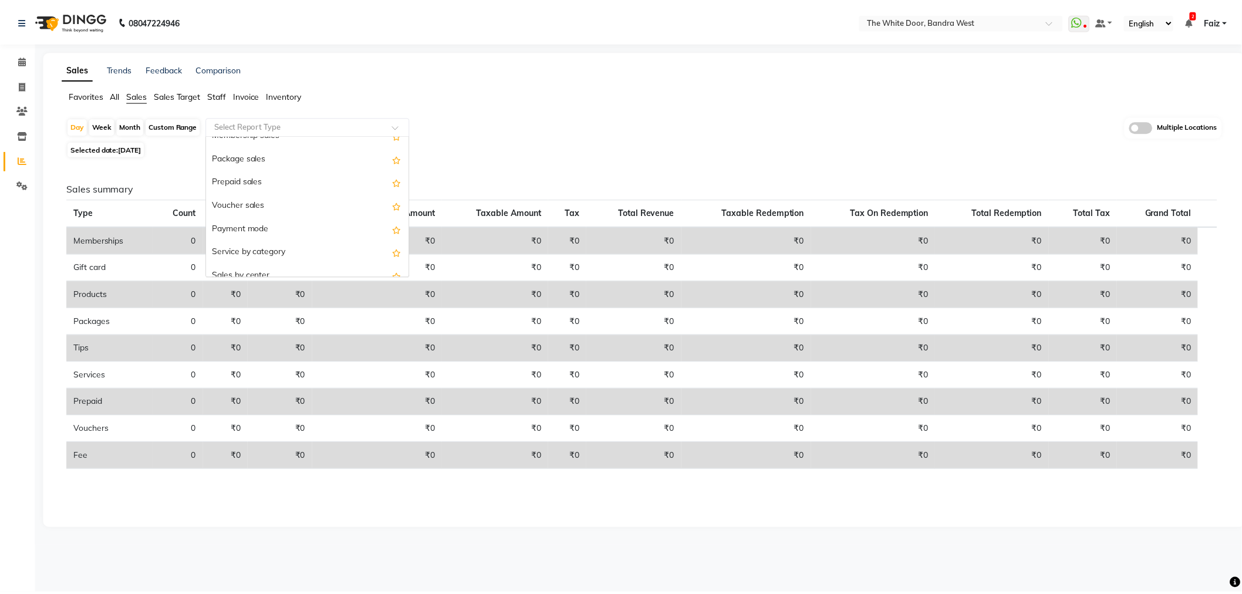
scroll to position [130, 0]
click at [289, 246] on div "Service by category" at bounding box center [310, 251] width 204 height 23
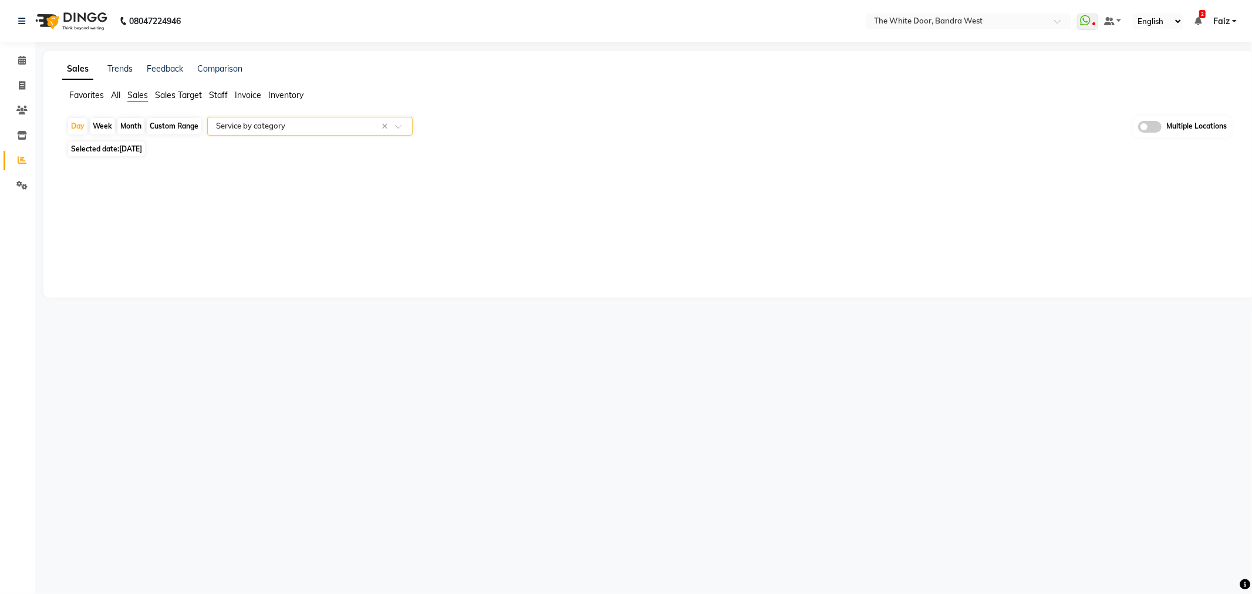
click at [141, 126] on div "Month" at bounding box center [130, 126] width 27 height 16
select select "9"
select select "2025"
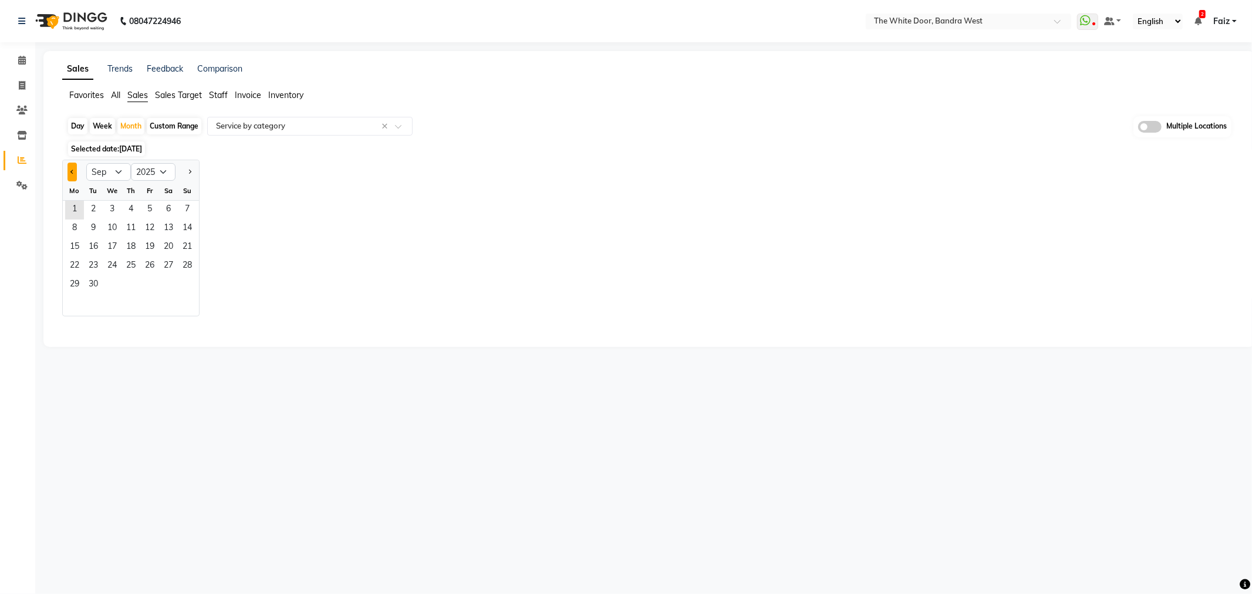
click at [76, 173] on button "Previous month" at bounding box center [71, 172] width 9 height 19
select select "8"
click at [154, 209] on span "1" at bounding box center [149, 210] width 19 height 19
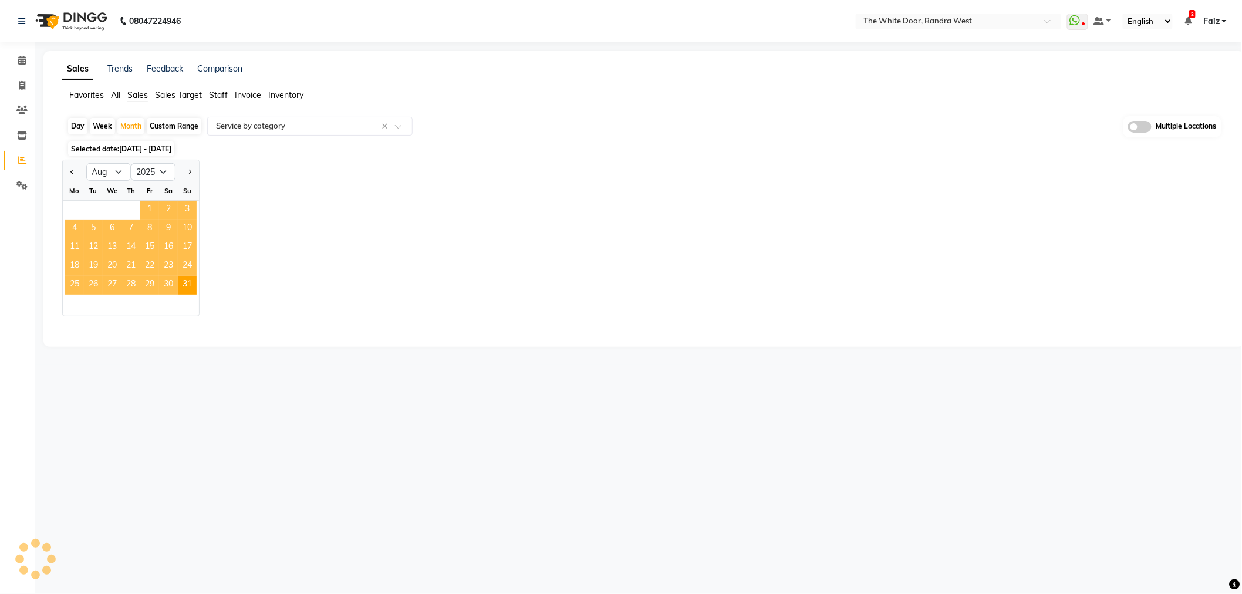
select select "full_report"
select select "csv"
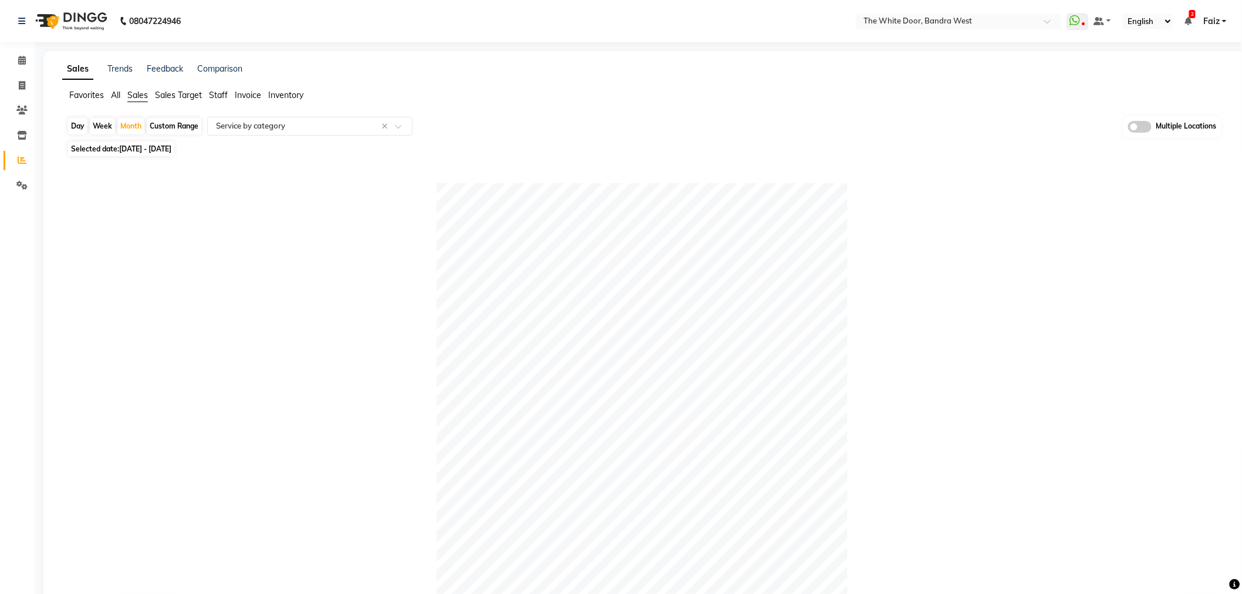
scroll to position [391, 0]
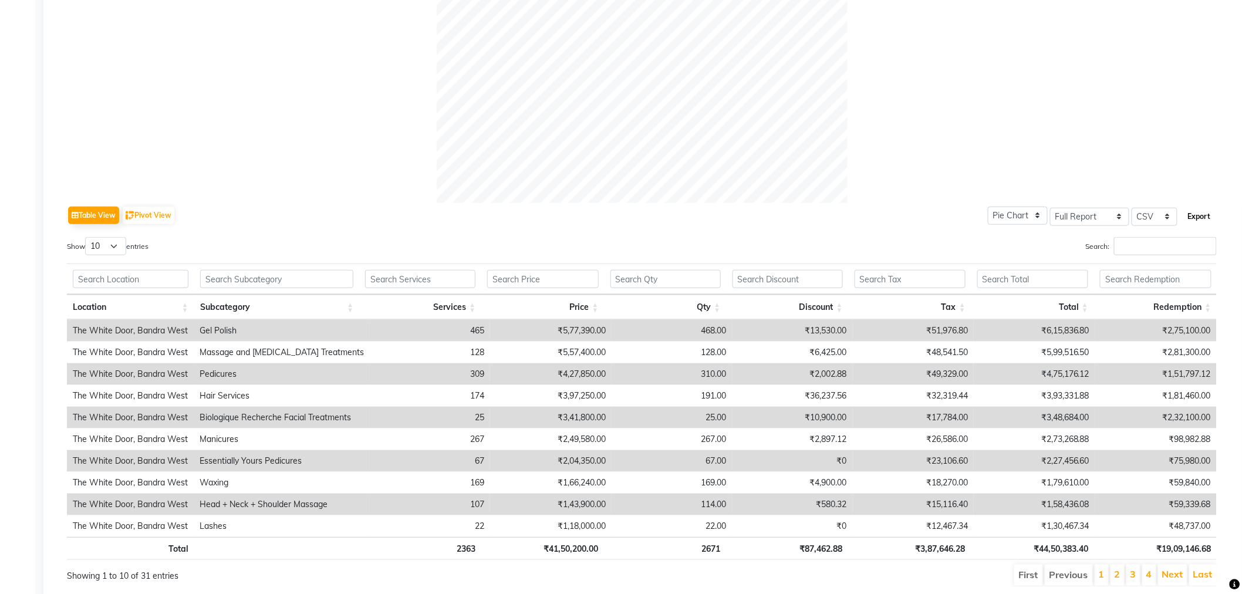
click at [1203, 221] on button "Export" at bounding box center [1199, 217] width 32 height 20
